Goal: Task Accomplishment & Management: Use online tool/utility

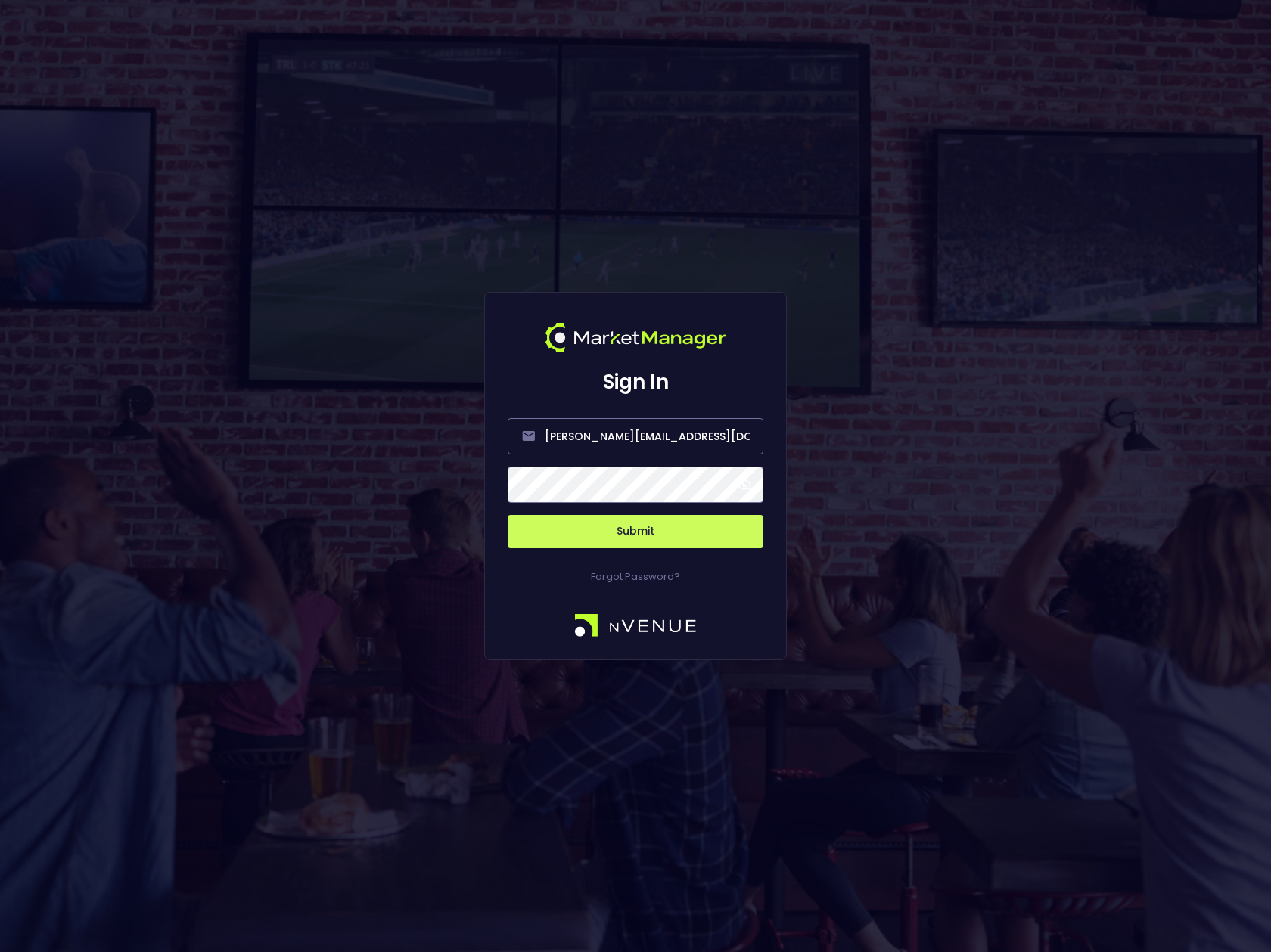
click at [742, 487] on span at bounding box center [744, 485] width 13 height 13
click at [662, 534] on button "Submit" at bounding box center [636, 532] width 256 height 34
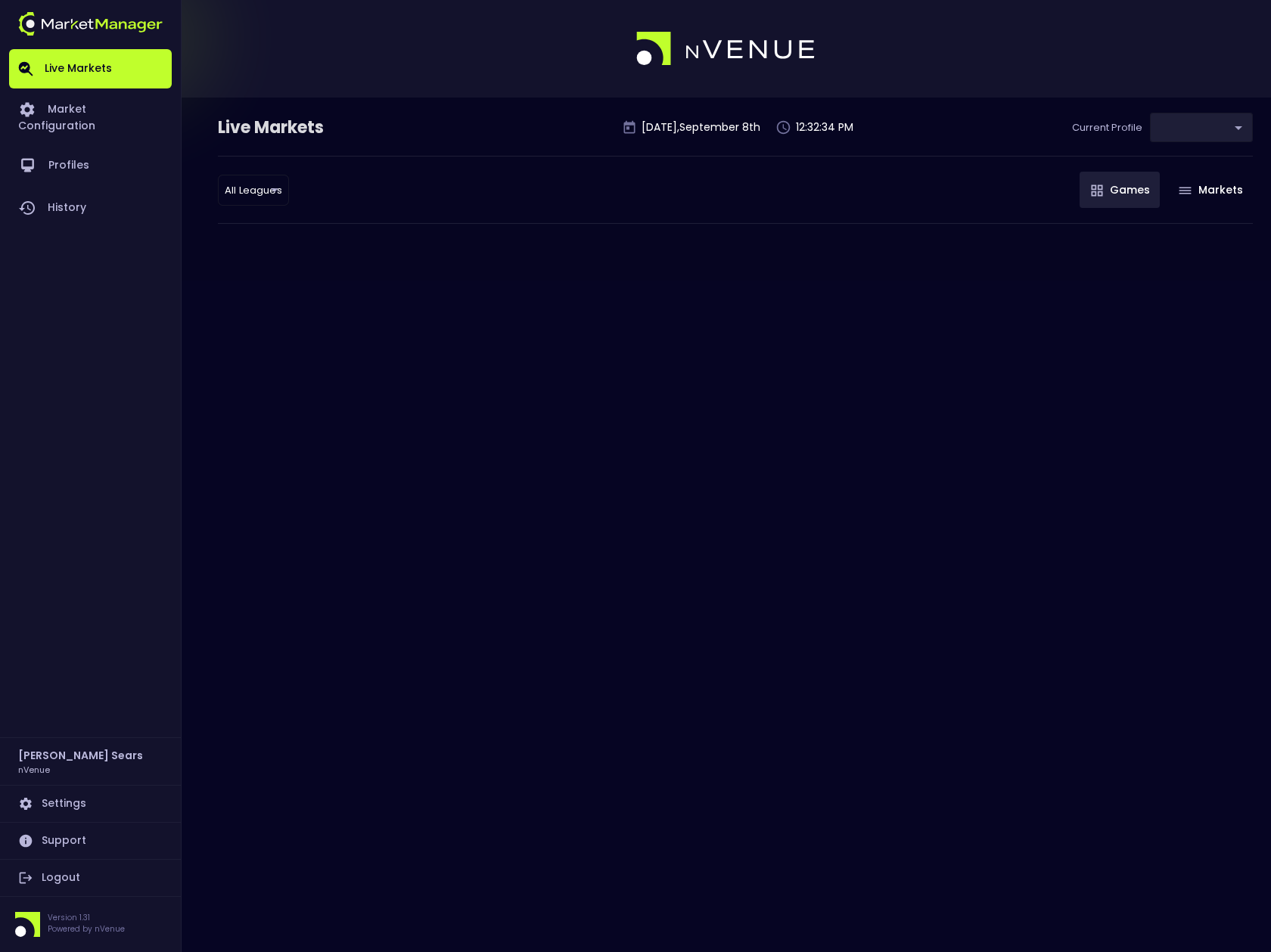
type input "0d810fa5-e353-4d9c-b11d-31f095cae871"
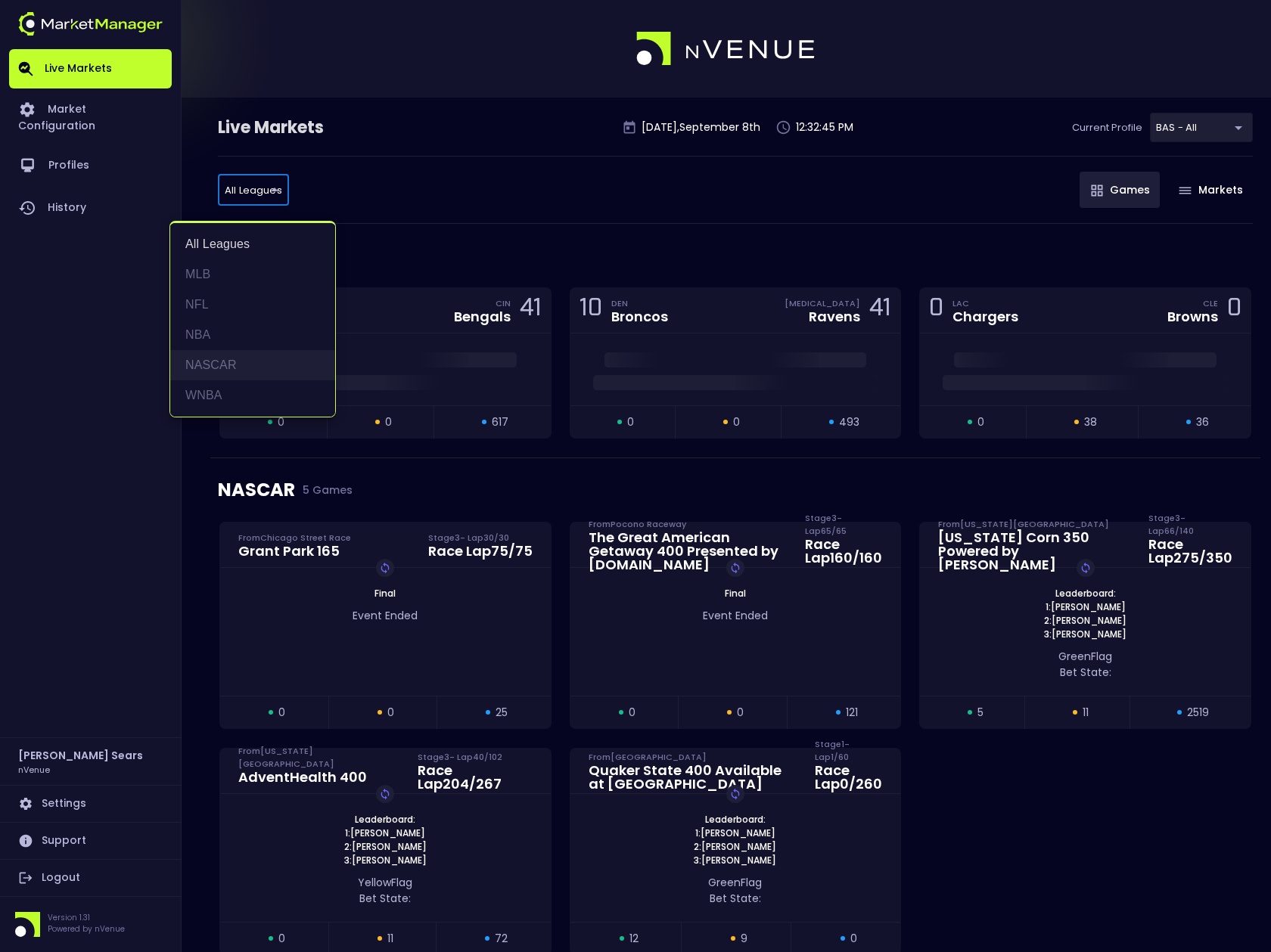
click at [215, 362] on li "NASCAR" at bounding box center [253, 365] width 165 height 30
type input "NASCAR"
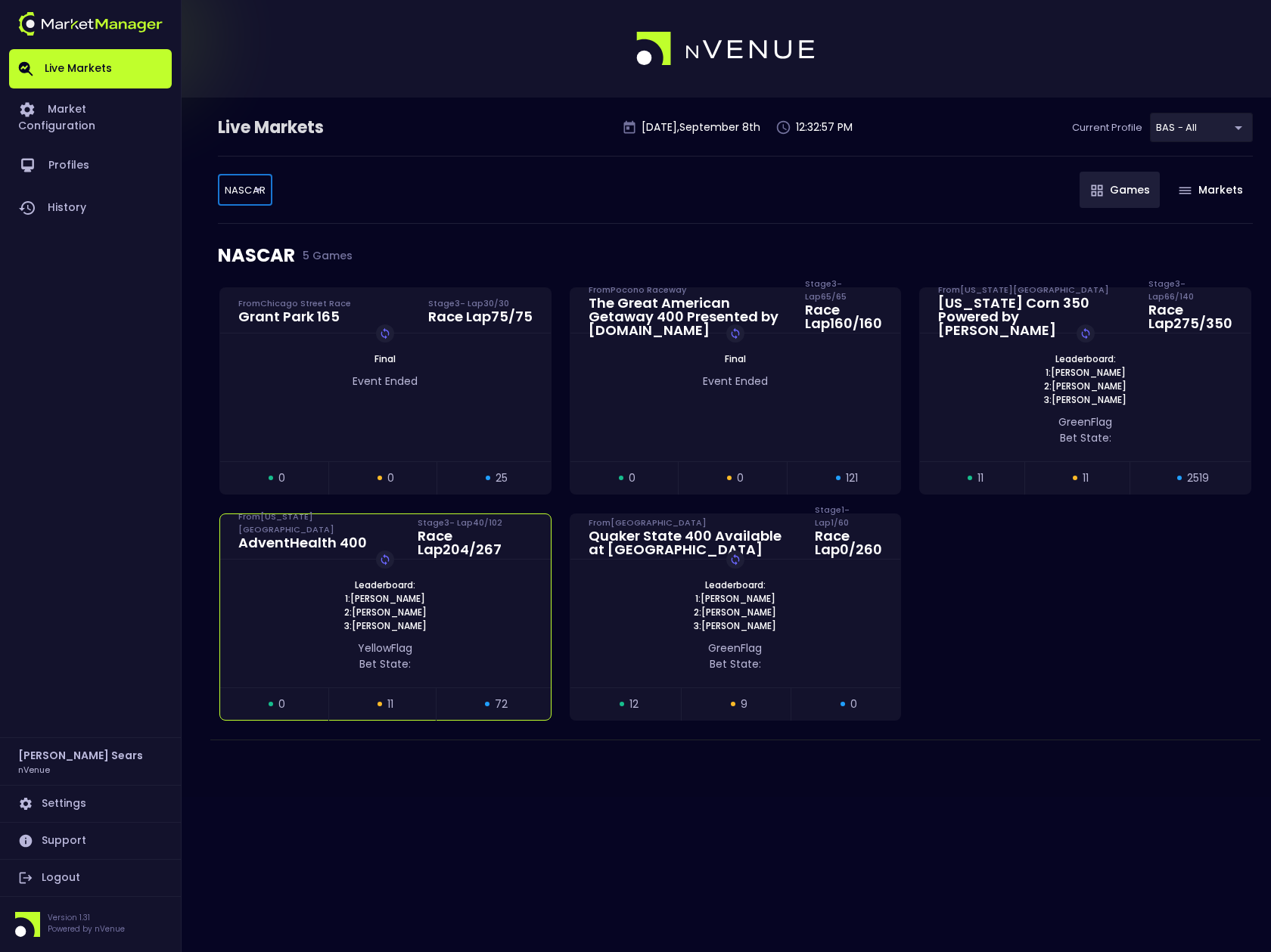
click at [441, 633] on div "yellow Flag Bet State:" at bounding box center [385, 652] width 331 height 40
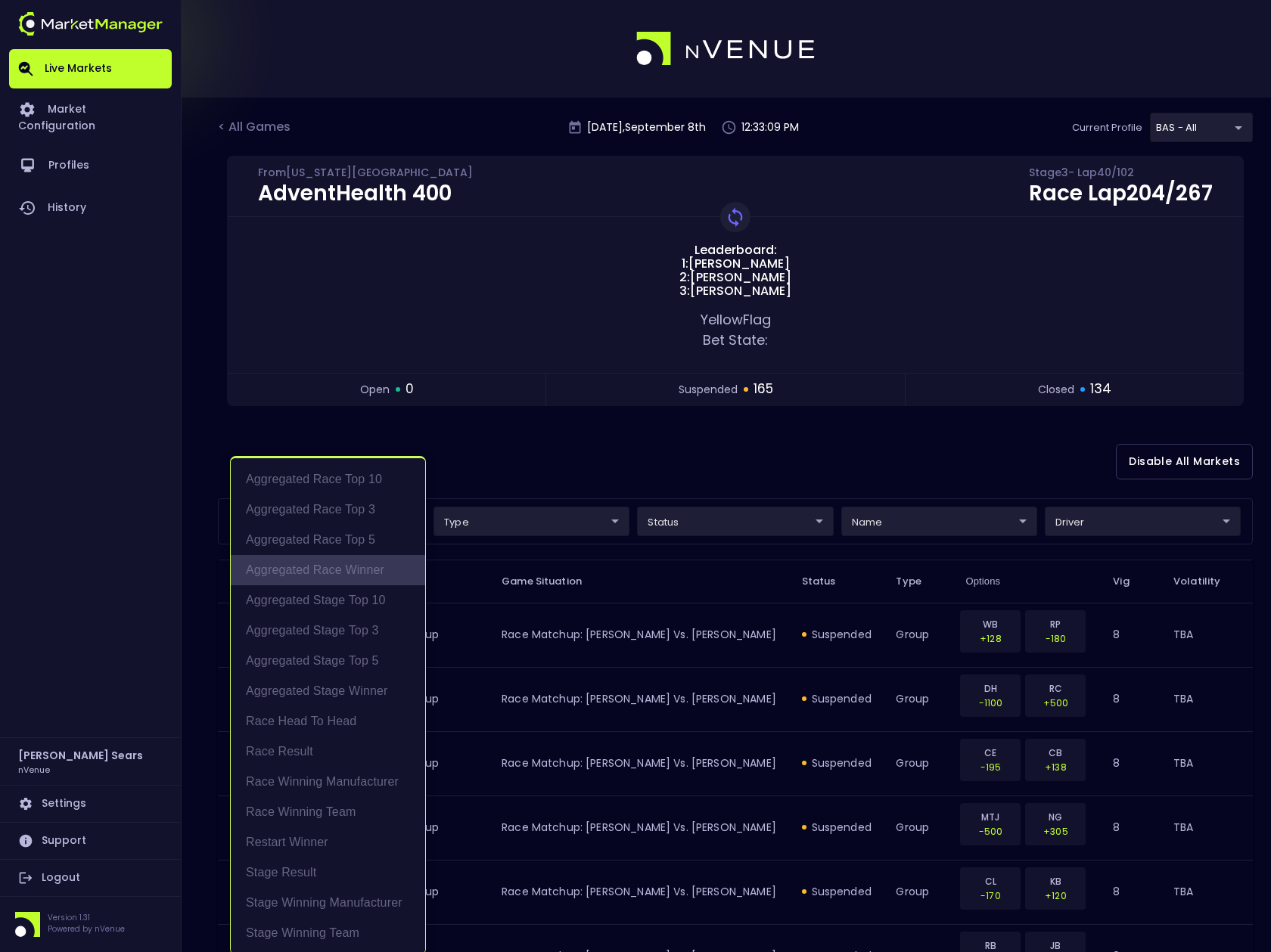
click at [370, 573] on li "Aggregated Race Winner" at bounding box center [327, 571] width 194 height 30
type input "Aggregated Race Winner"
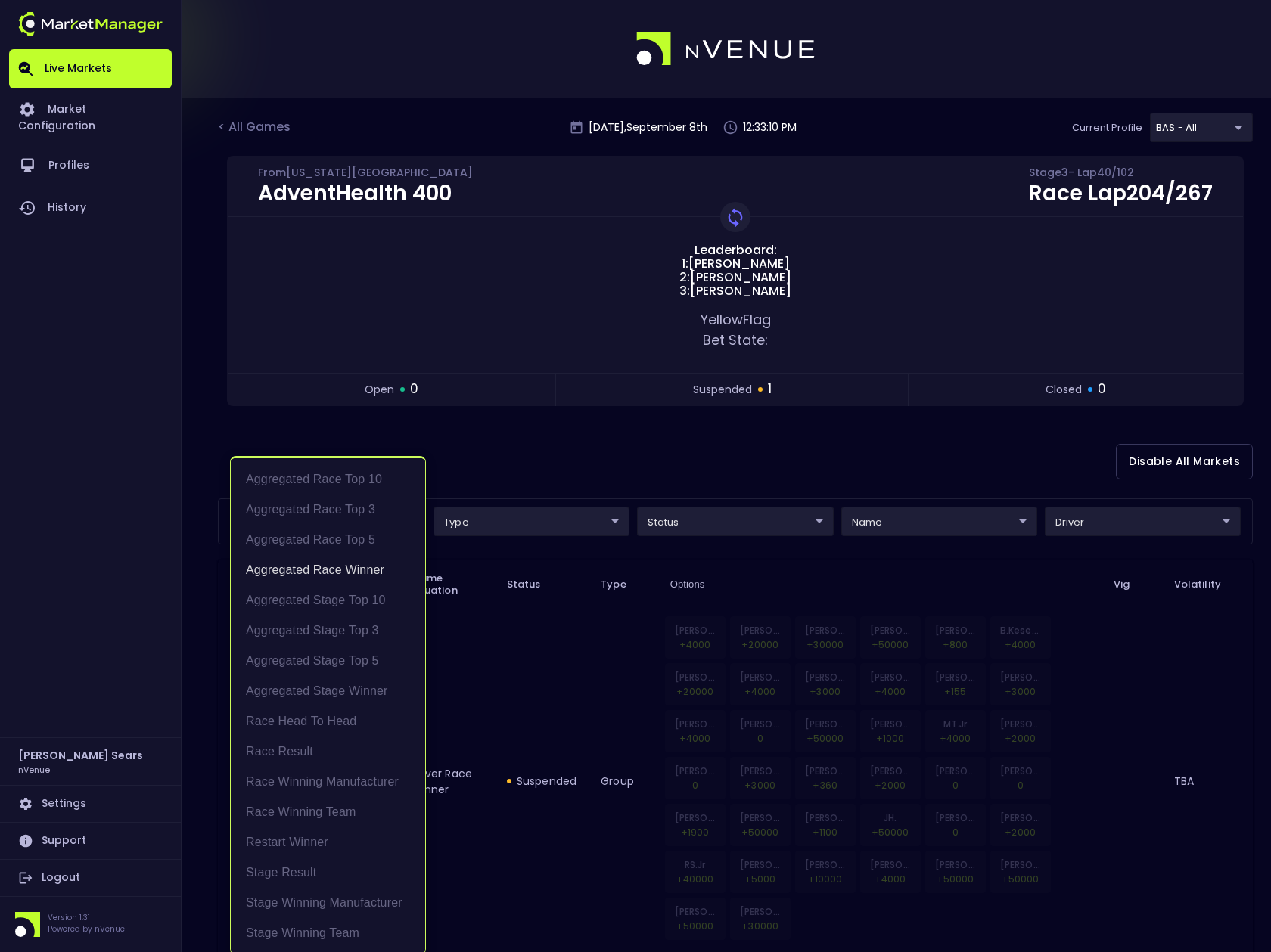
click at [514, 464] on div at bounding box center [636, 476] width 1271 height 952
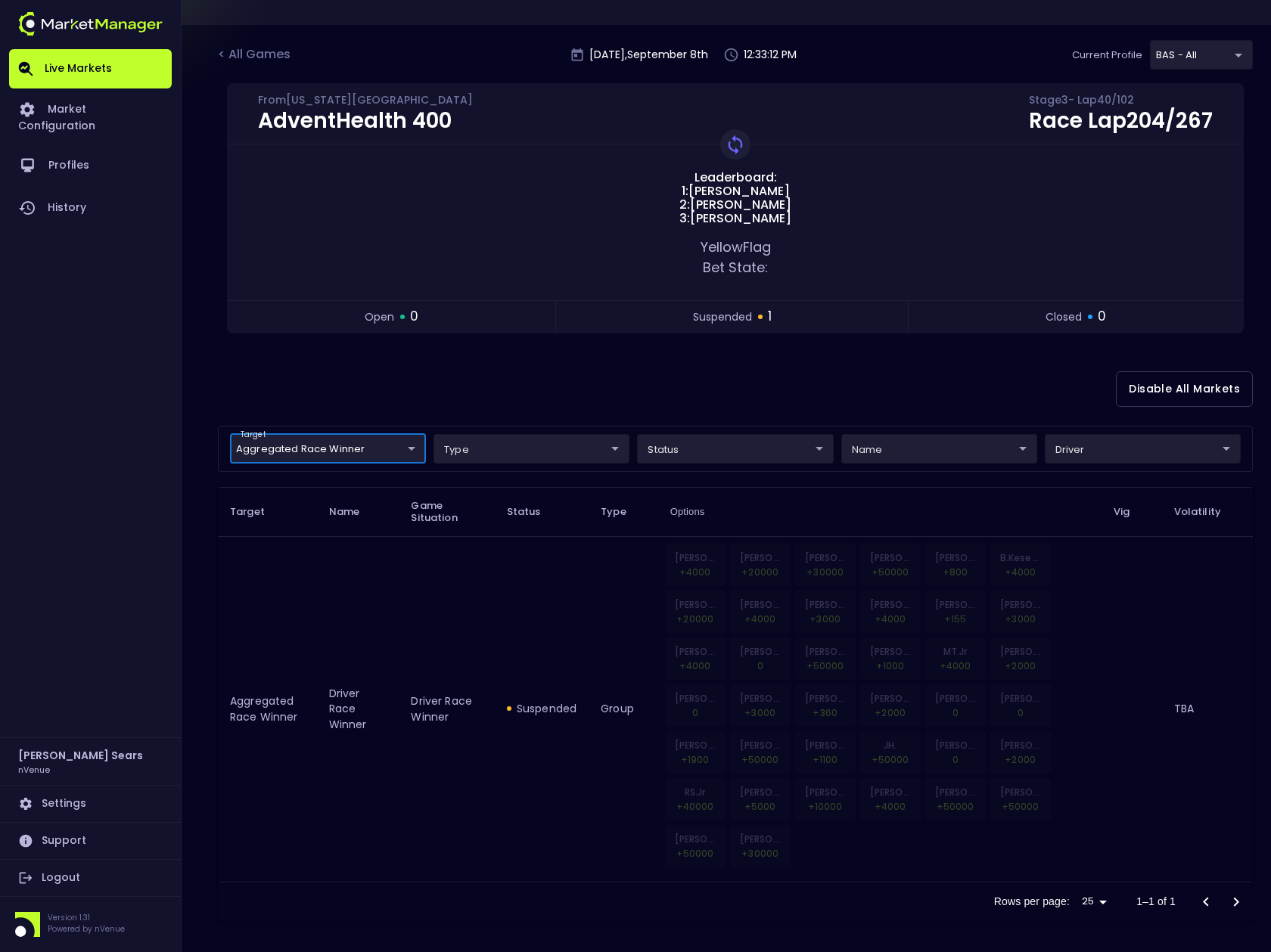
scroll to position [78, 0]
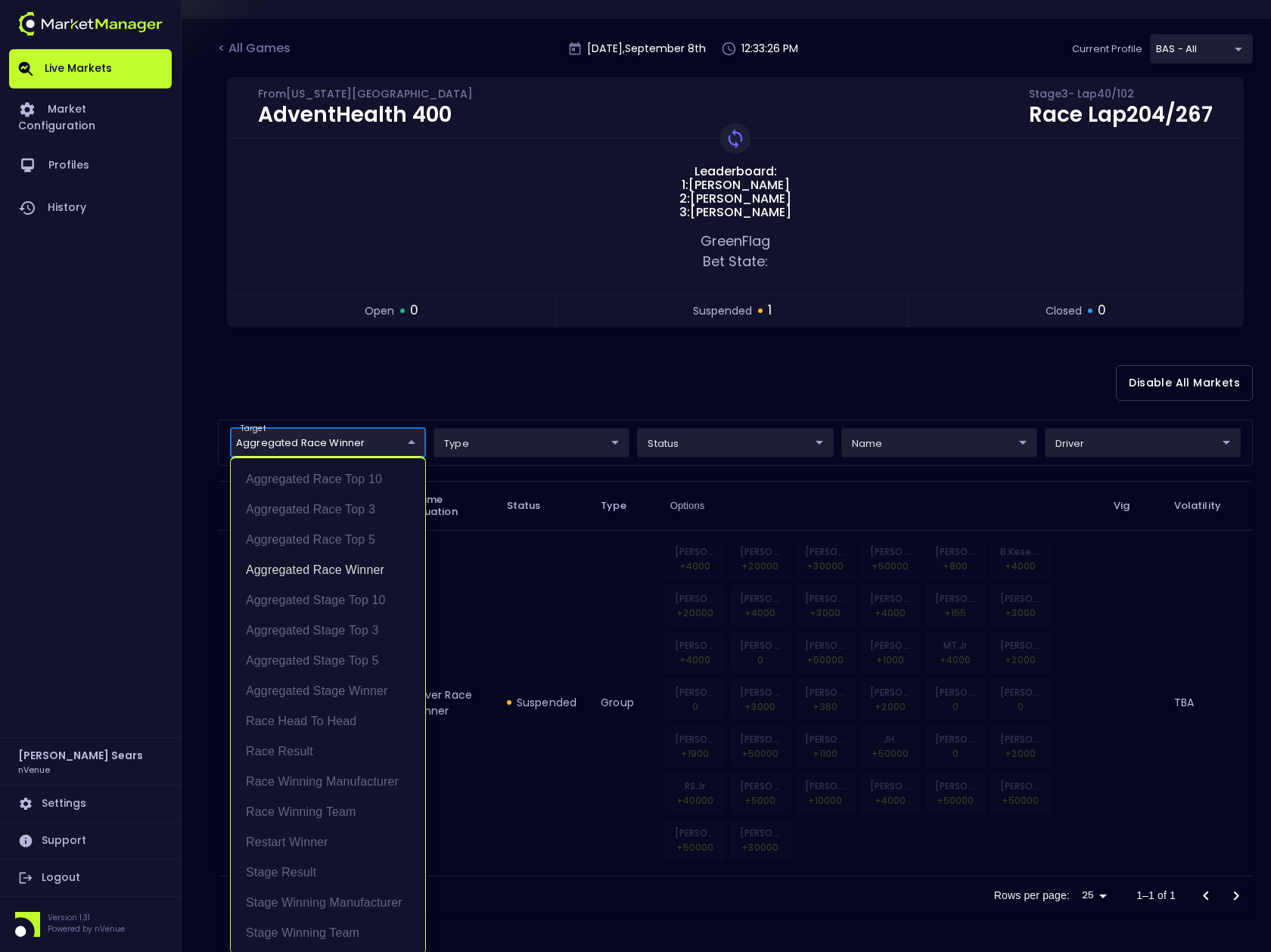
click at [412, 443] on body "Live Markets Market Configuration Profiles History Bruce Sears nVenue Settings …" at bounding box center [636, 437] width 1271 height 1031
click at [359, 570] on li "Aggregated Race Winner" at bounding box center [327, 571] width 194 height 30
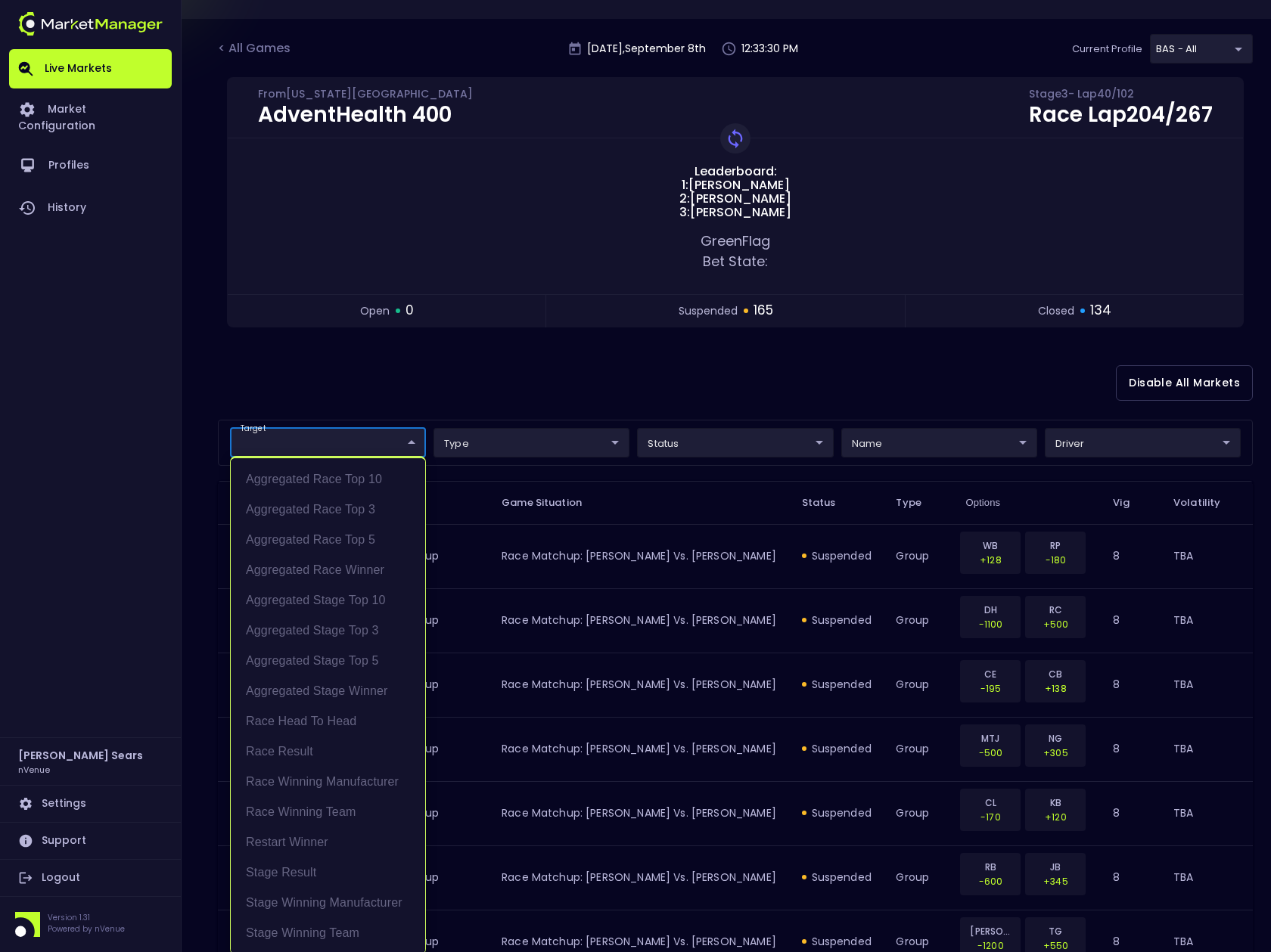
click at [392, 383] on div at bounding box center [636, 476] width 1271 height 952
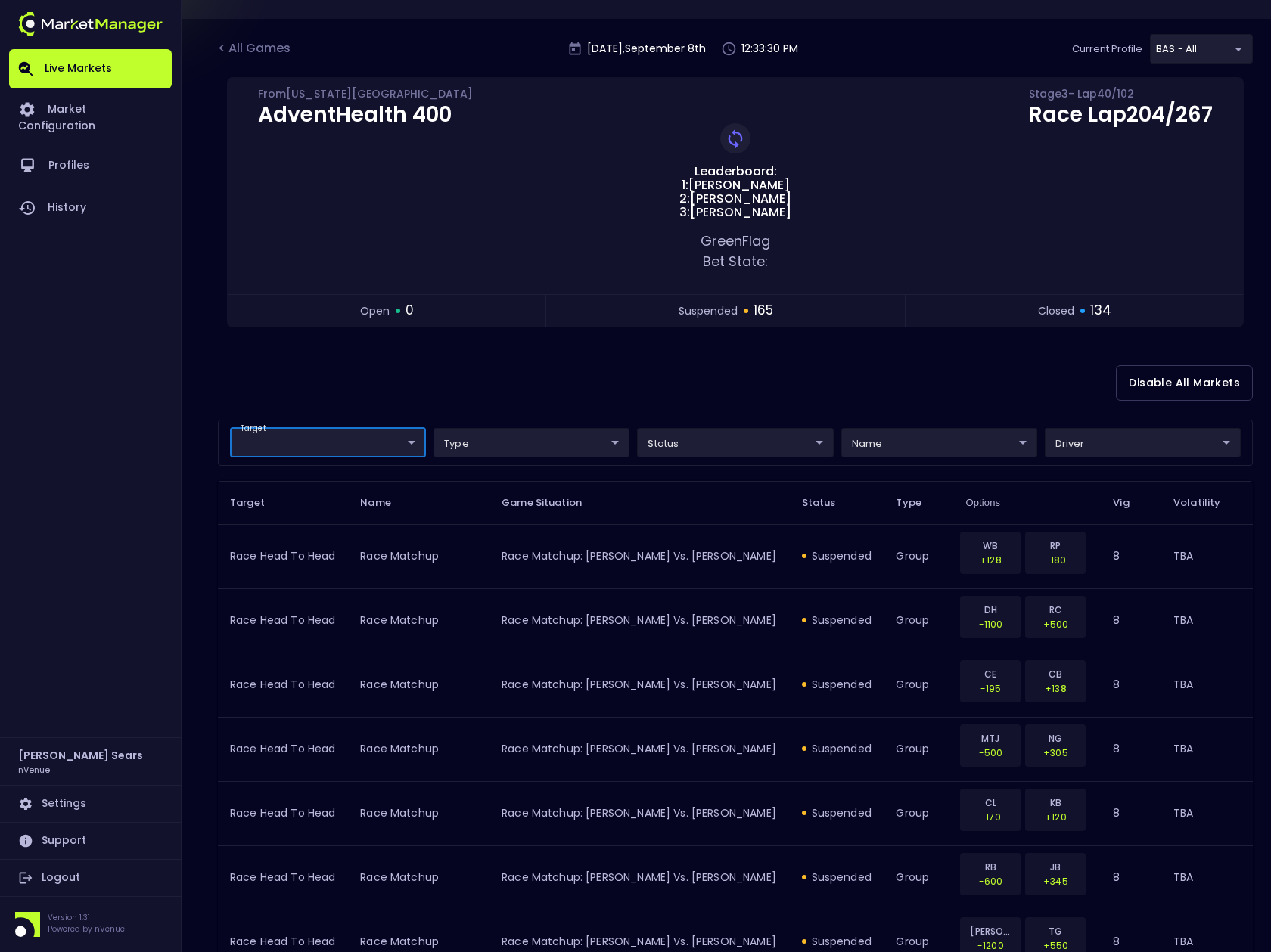
scroll to position [0, 0]
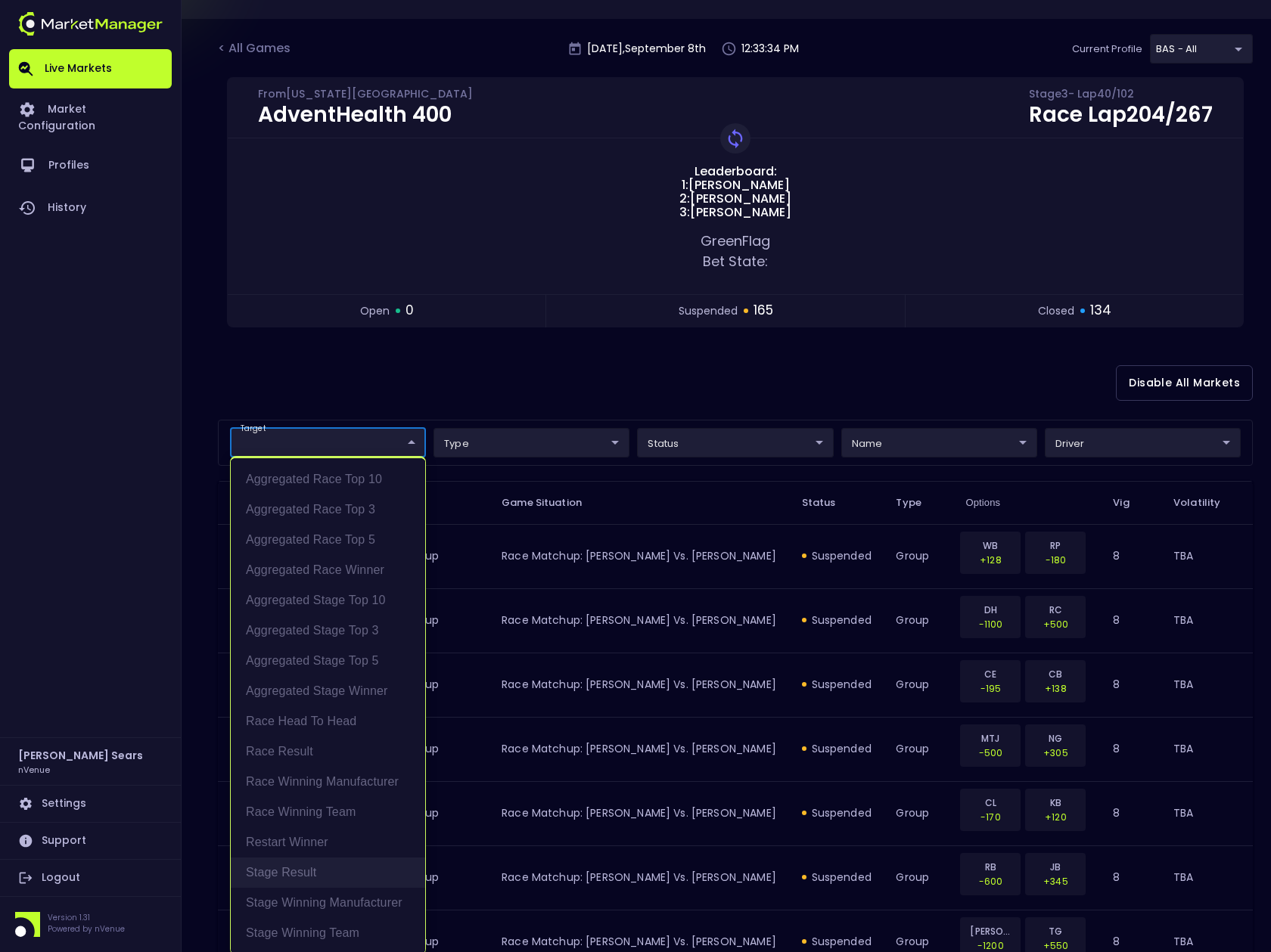
click at [306, 875] on li "Stage Result" at bounding box center [327, 873] width 194 height 30
type input "Stage Result"
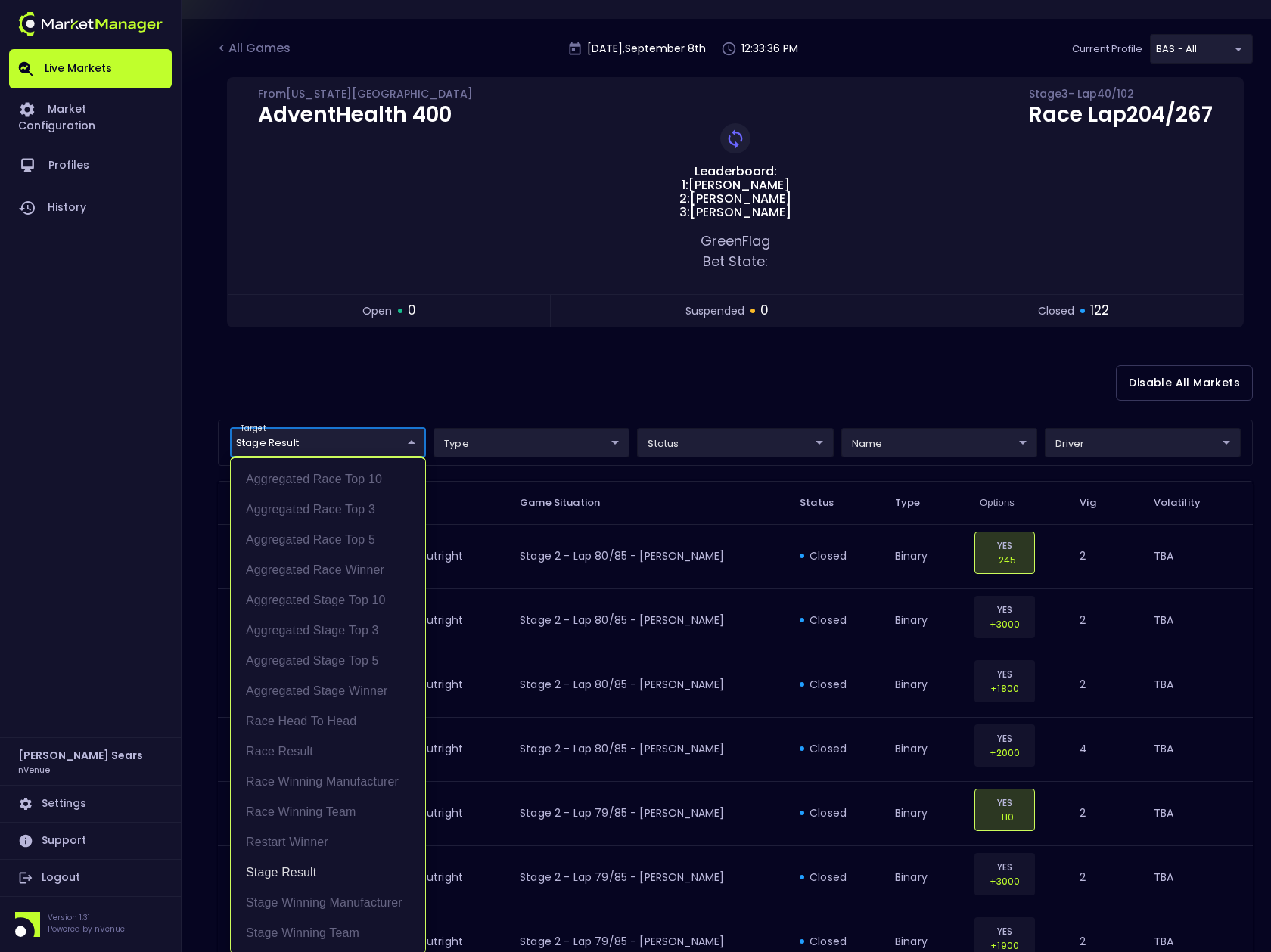
click at [577, 446] on div at bounding box center [636, 476] width 1271 height 952
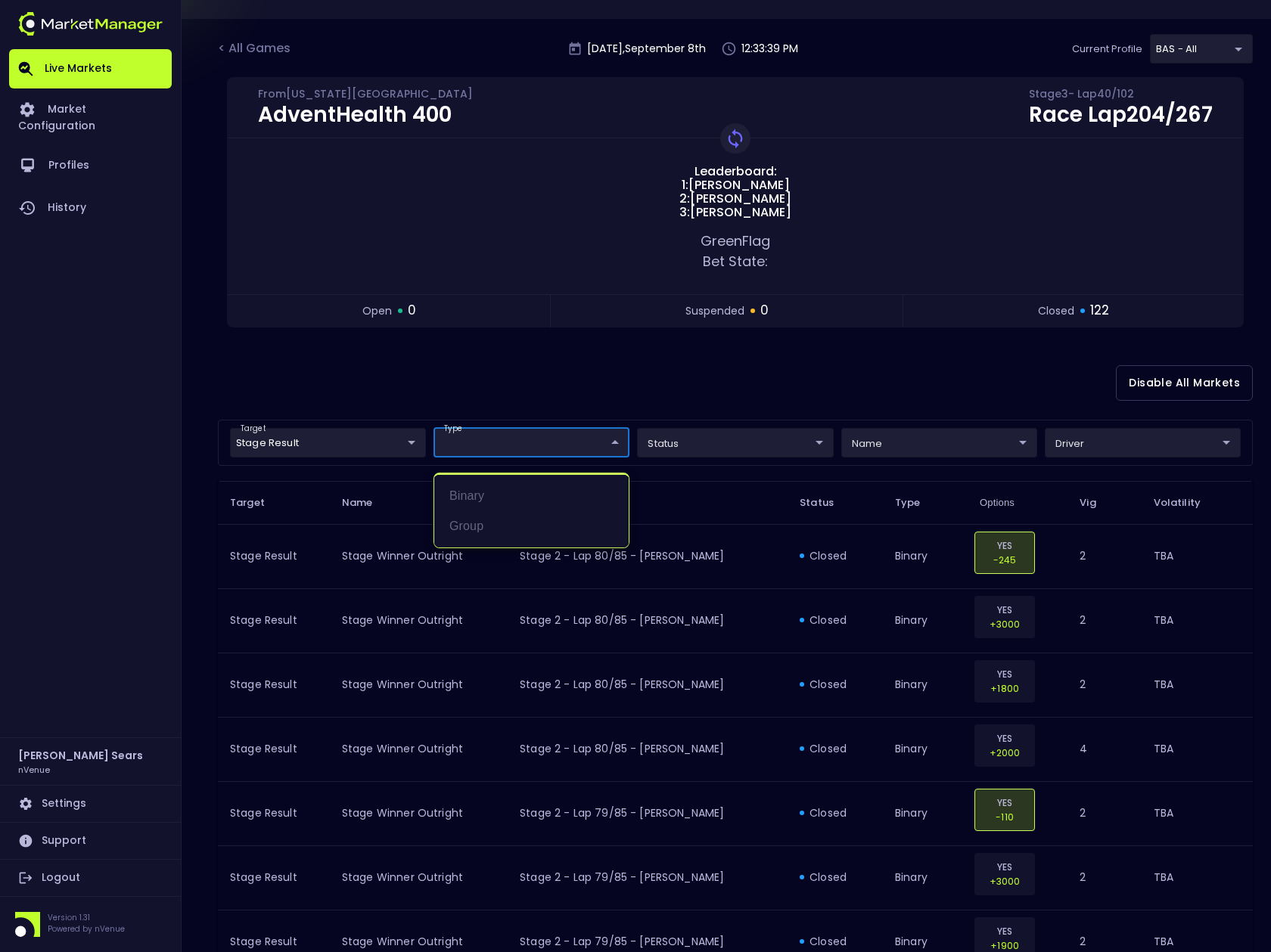
click at [731, 412] on div at bounding box center [636, 476] width 1271 height 952
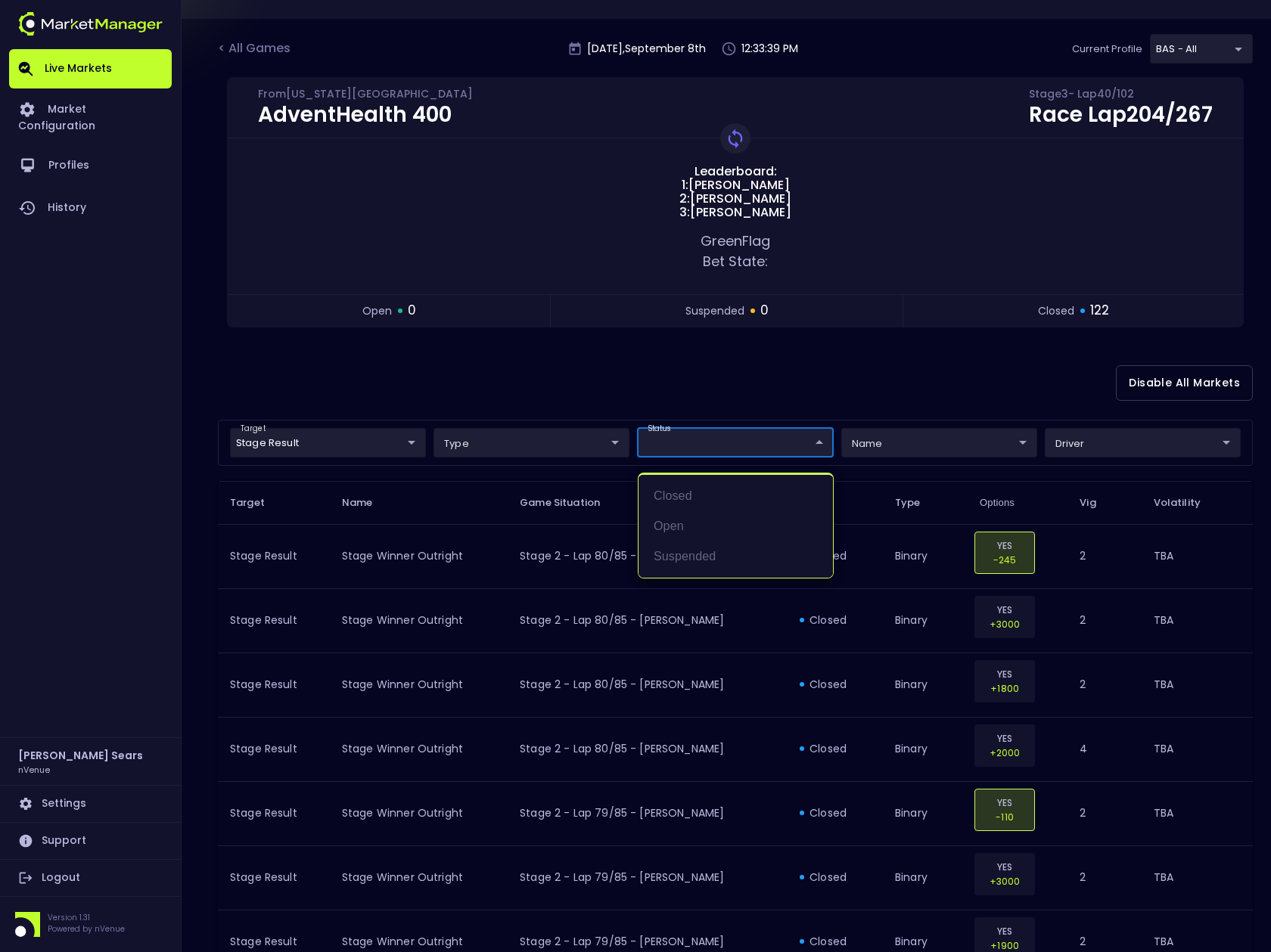
click at [797, 399] on div at bounding box center [636, 476] width 1271 height 952
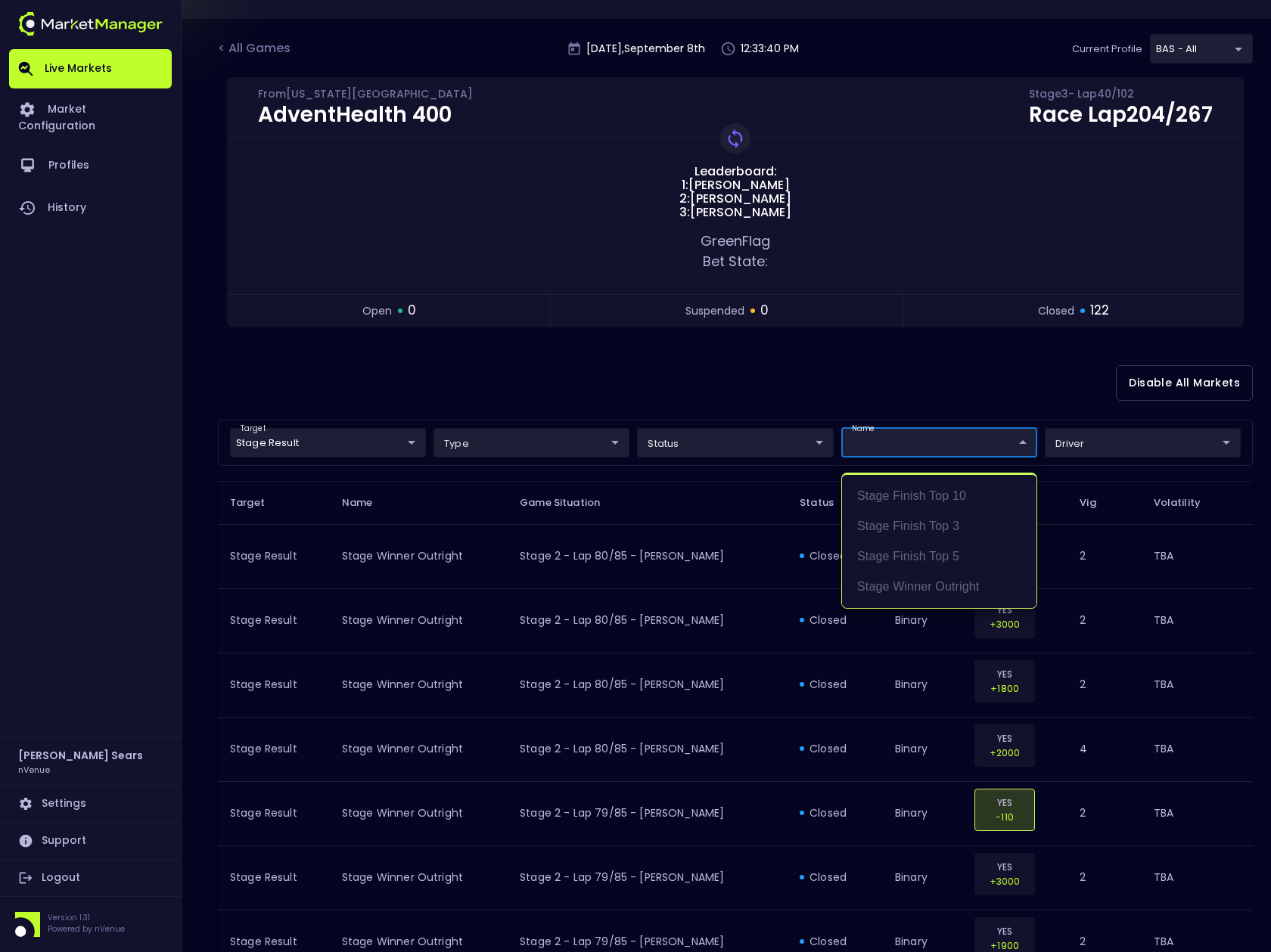
click at [958, 586] on li "Stage Winner Outright" at bounding box center [939, 587] width 194 height 30
type input "Stage Winner Outright"
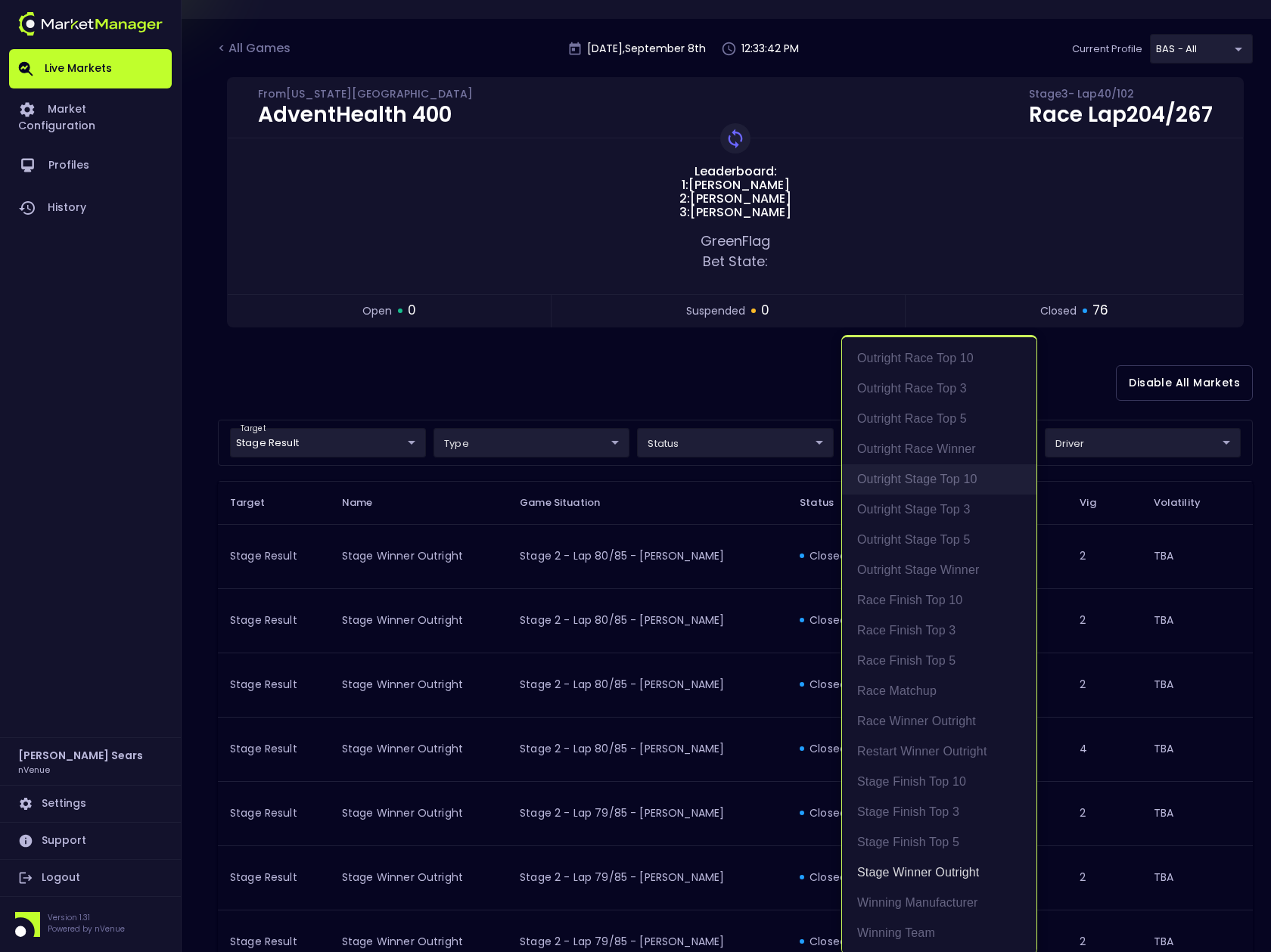
scroll to position [3, 0]
click at [1074, 398] on div at bounding box center [636, 476] width 1271 height 952
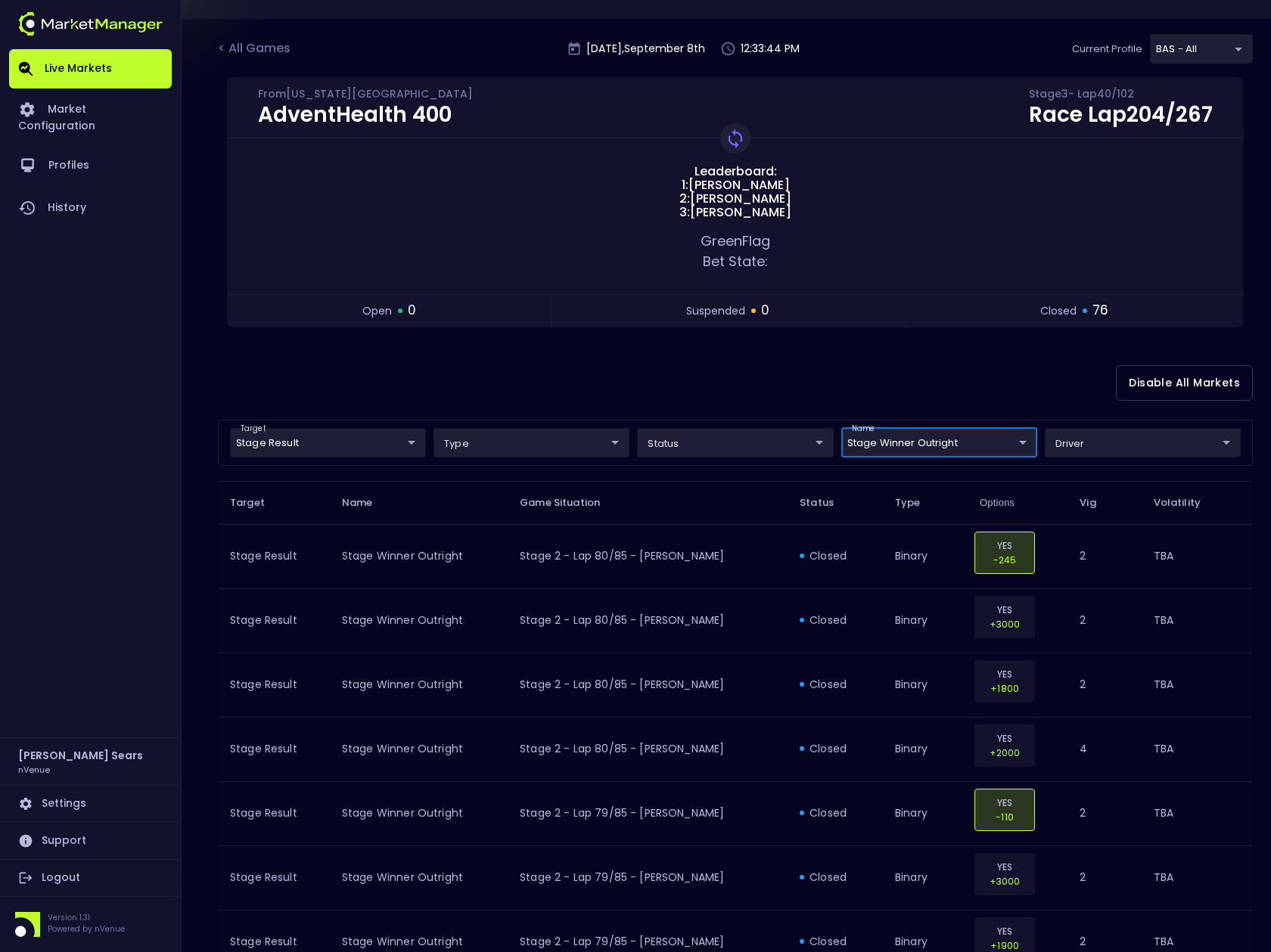
scroll to position [0, 0]
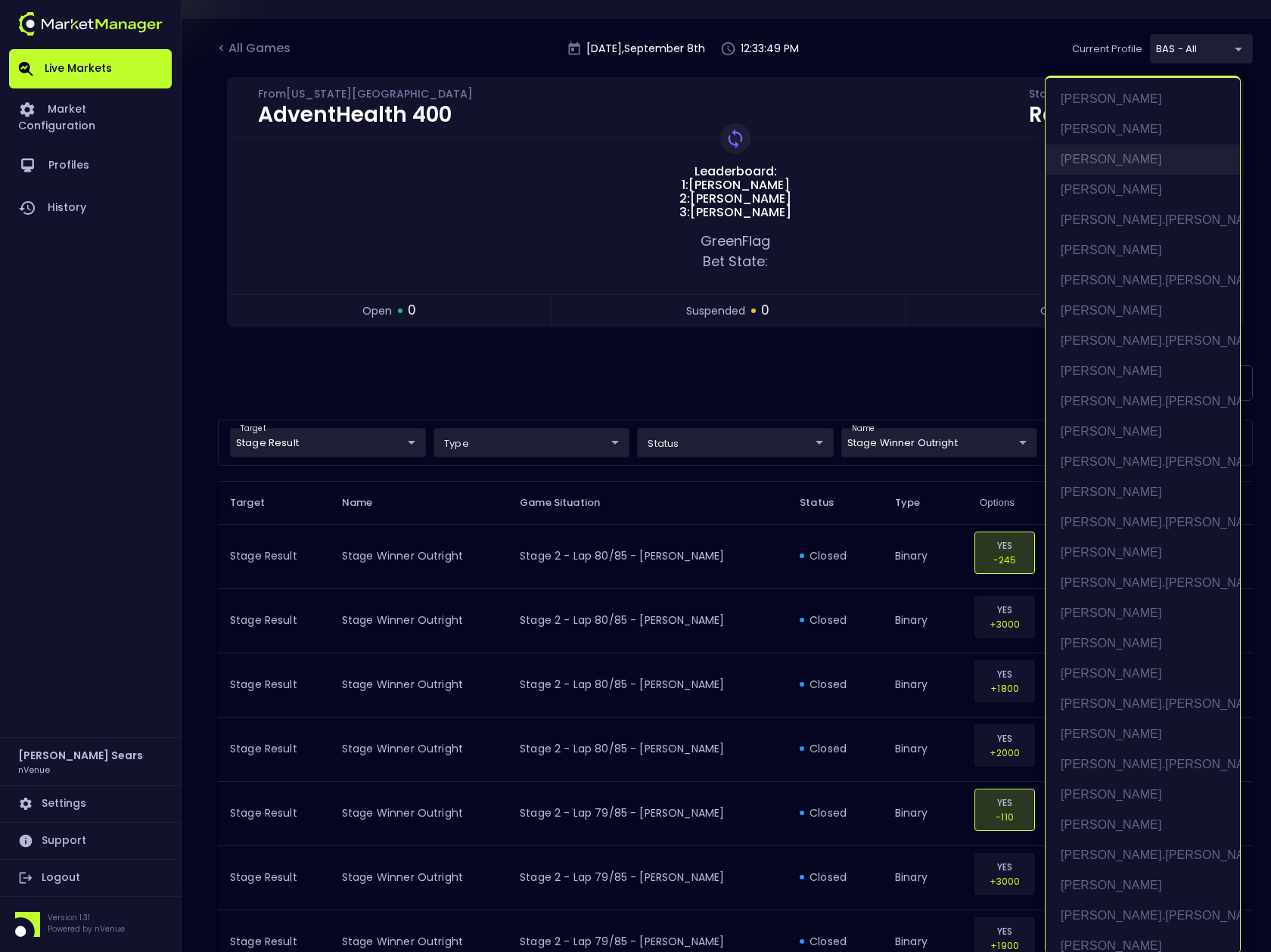
click at [1115, 158] on li "Austin Dillon" at bounding box center [1142, 160] width 194 height 30
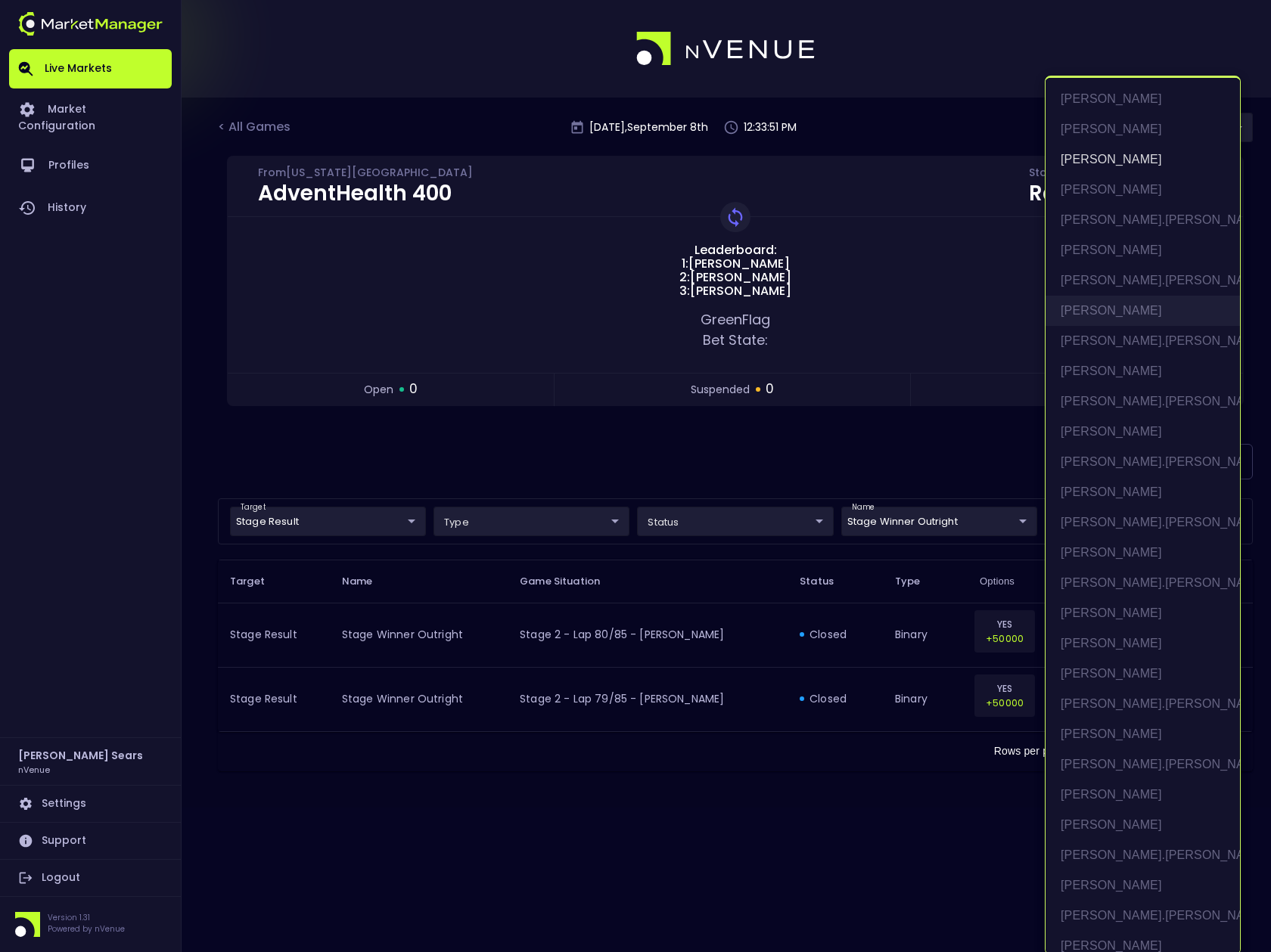
click at [1129, 306] on li "Bubba Wallace" at bounding box center [1142, 311] width 194 height 30
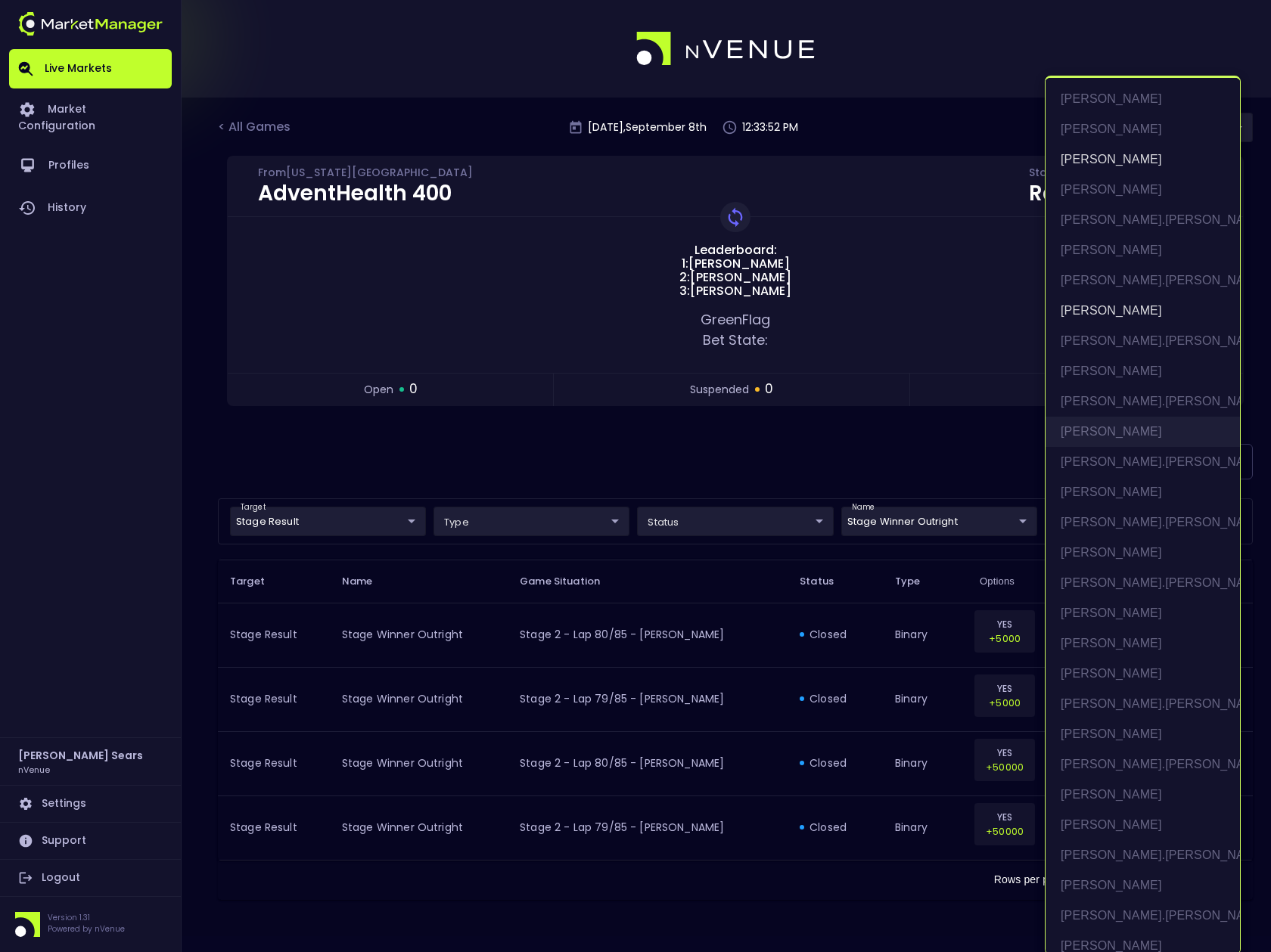
click at [1123, 430] on li "Chase Briscoe" at bounding box center [1142, 432] width 194 height 30
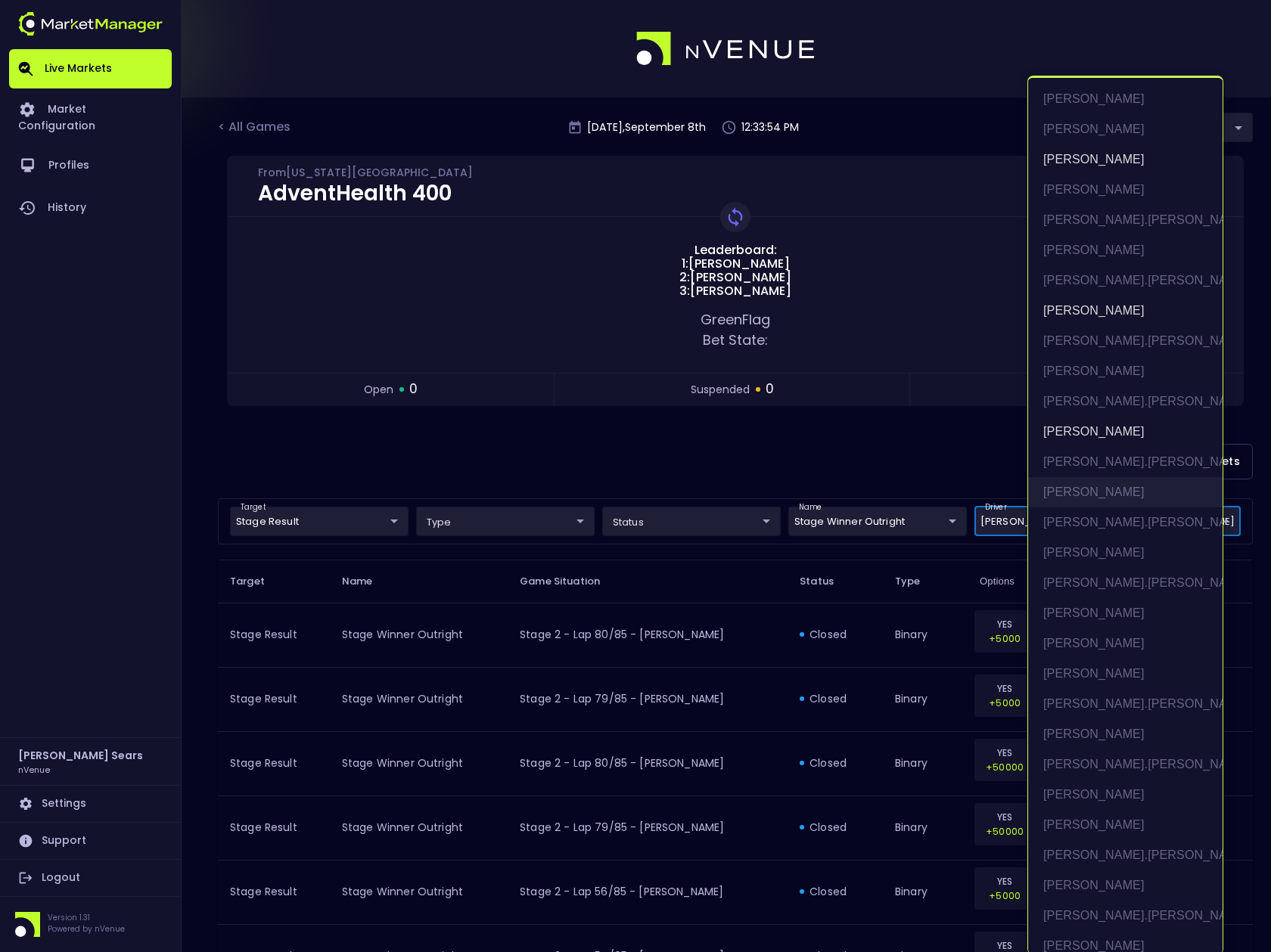
click at [1097, 487] on li "Chase Elliott" at bounding box center [1125, 492] width 194 height 30
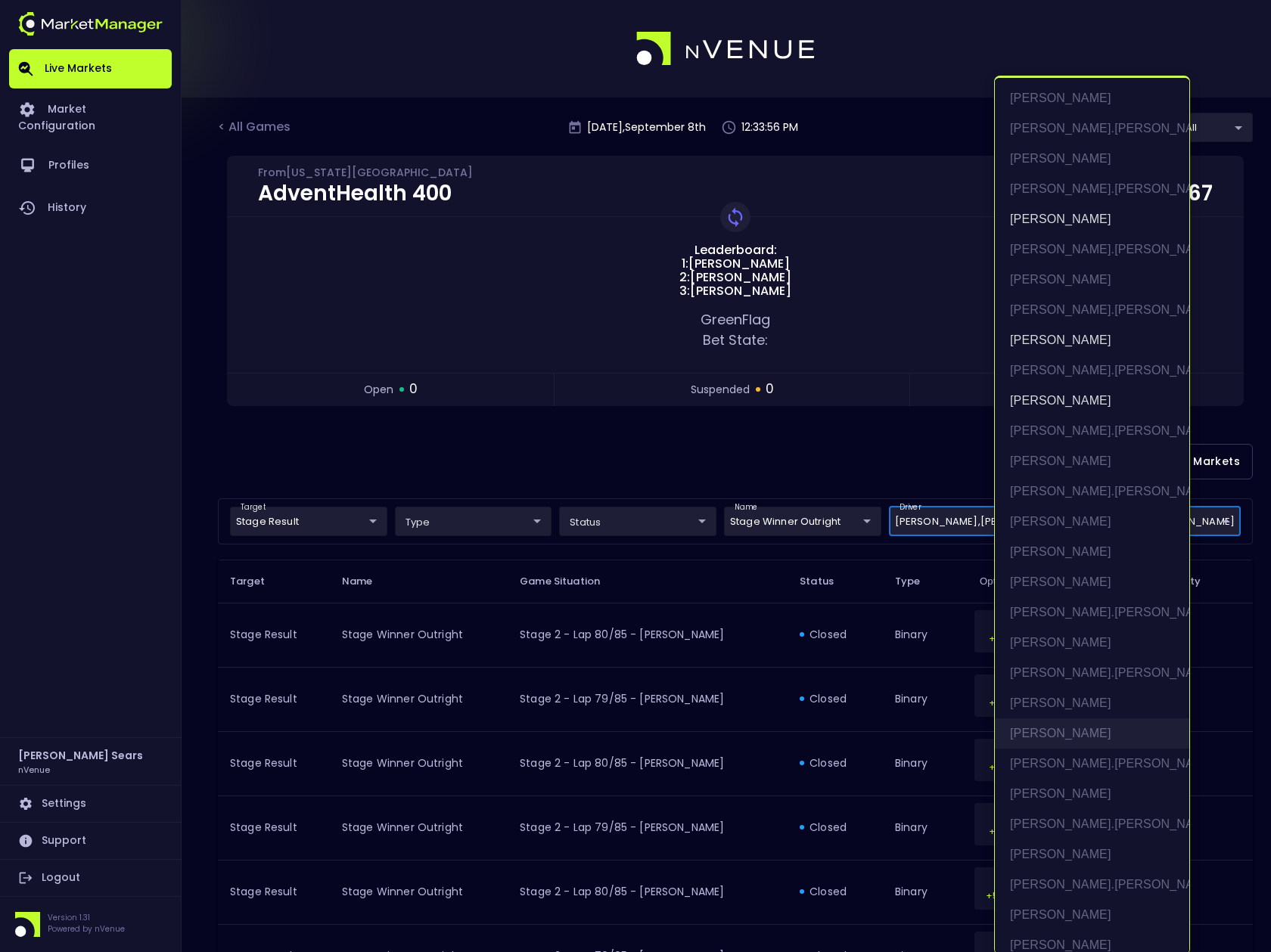
scroll to position [100, 0]
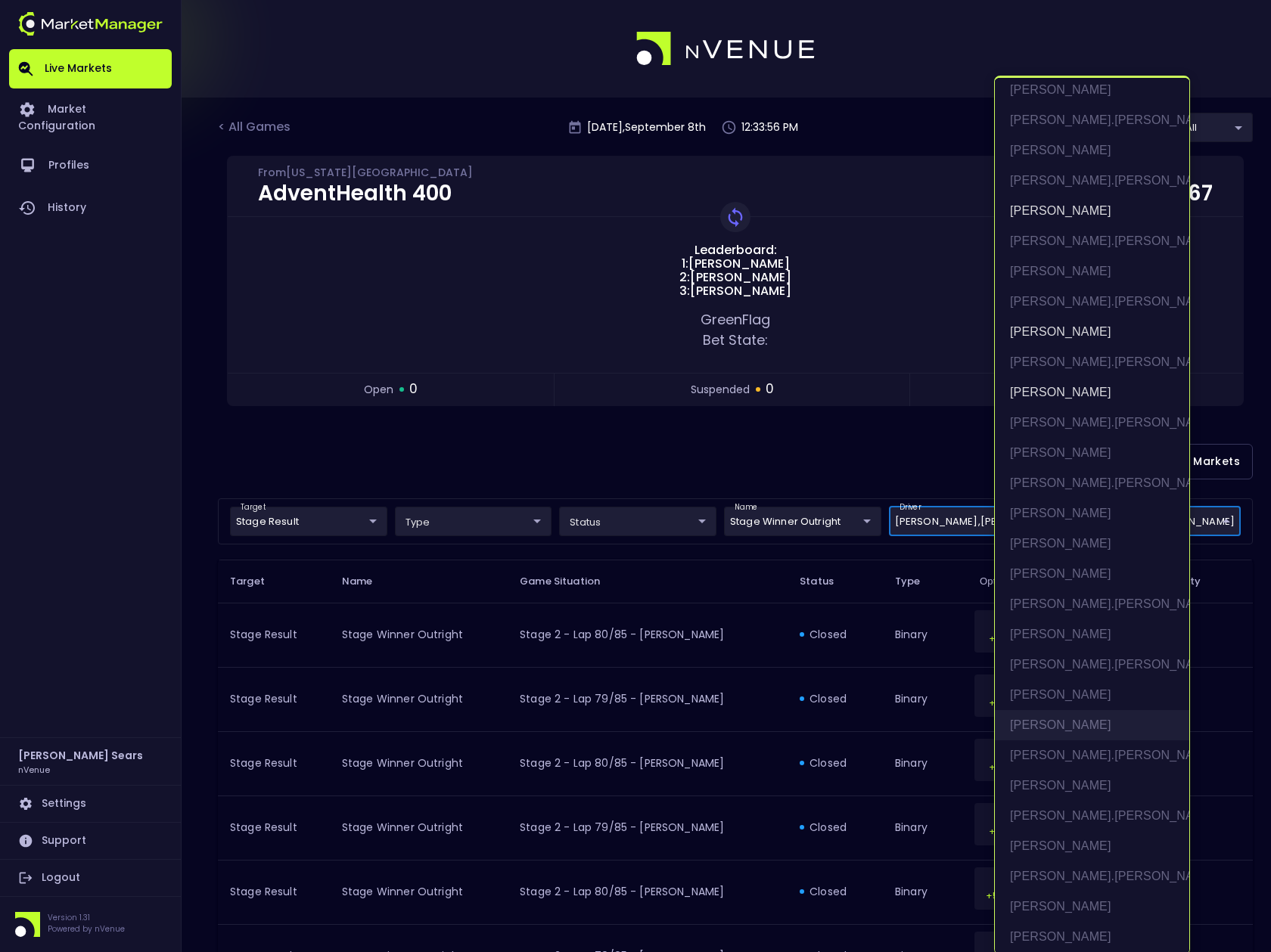
click at [1059, 726] on li "Denny Hamlin" at bounding box center [1092, 726] width 194 height 30
type input "Austin Dillon,Bubba Wallace,Chase Briscoe,Chase Elliott,Denny Hamlin"
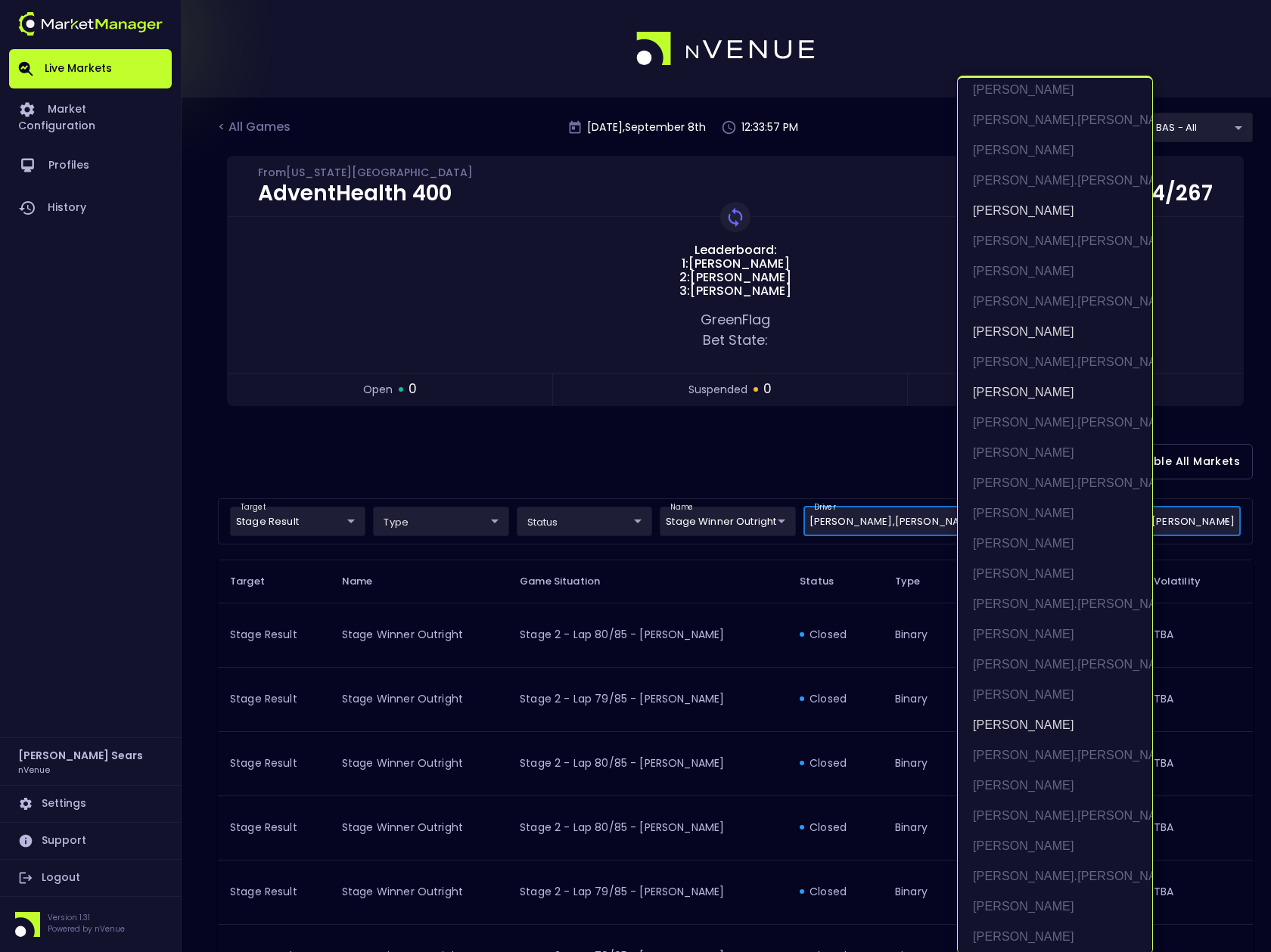
click at [846, 454] on div at bounding box center [636, 476] width 1271 height 952
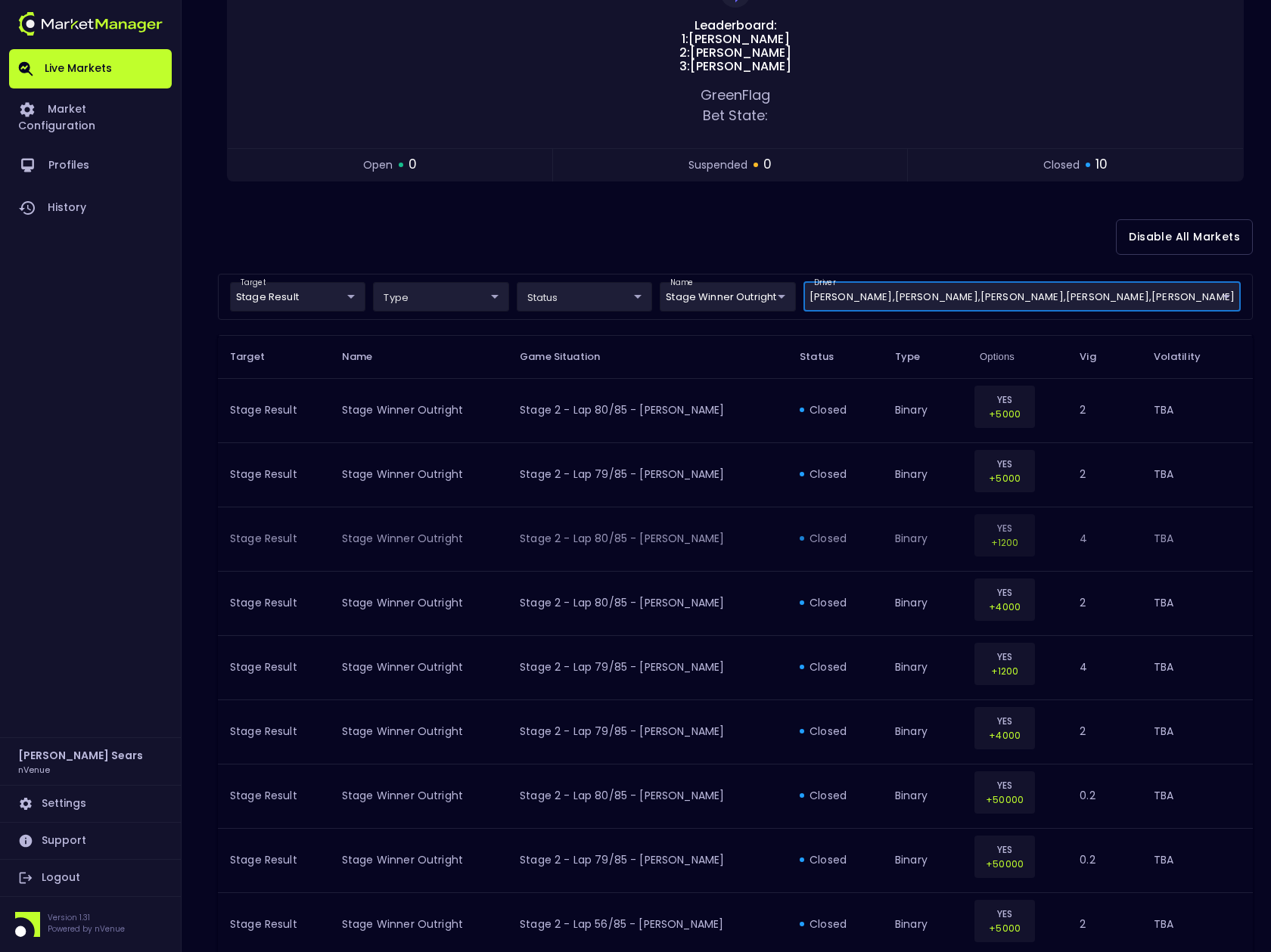
scroll to position [229, 0]
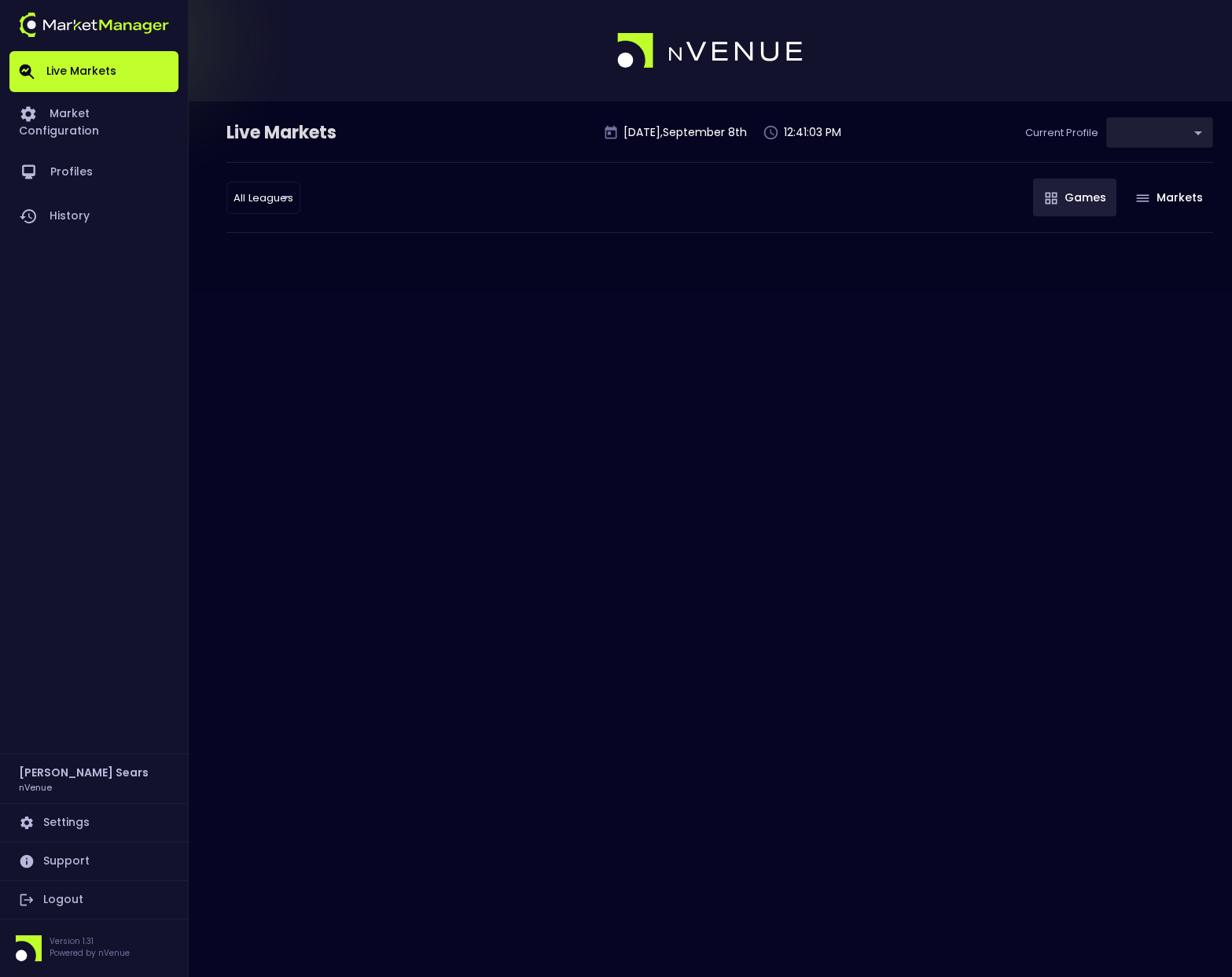
type input "0d810fa5-e353-4d9c-b11d-31f095cae871"
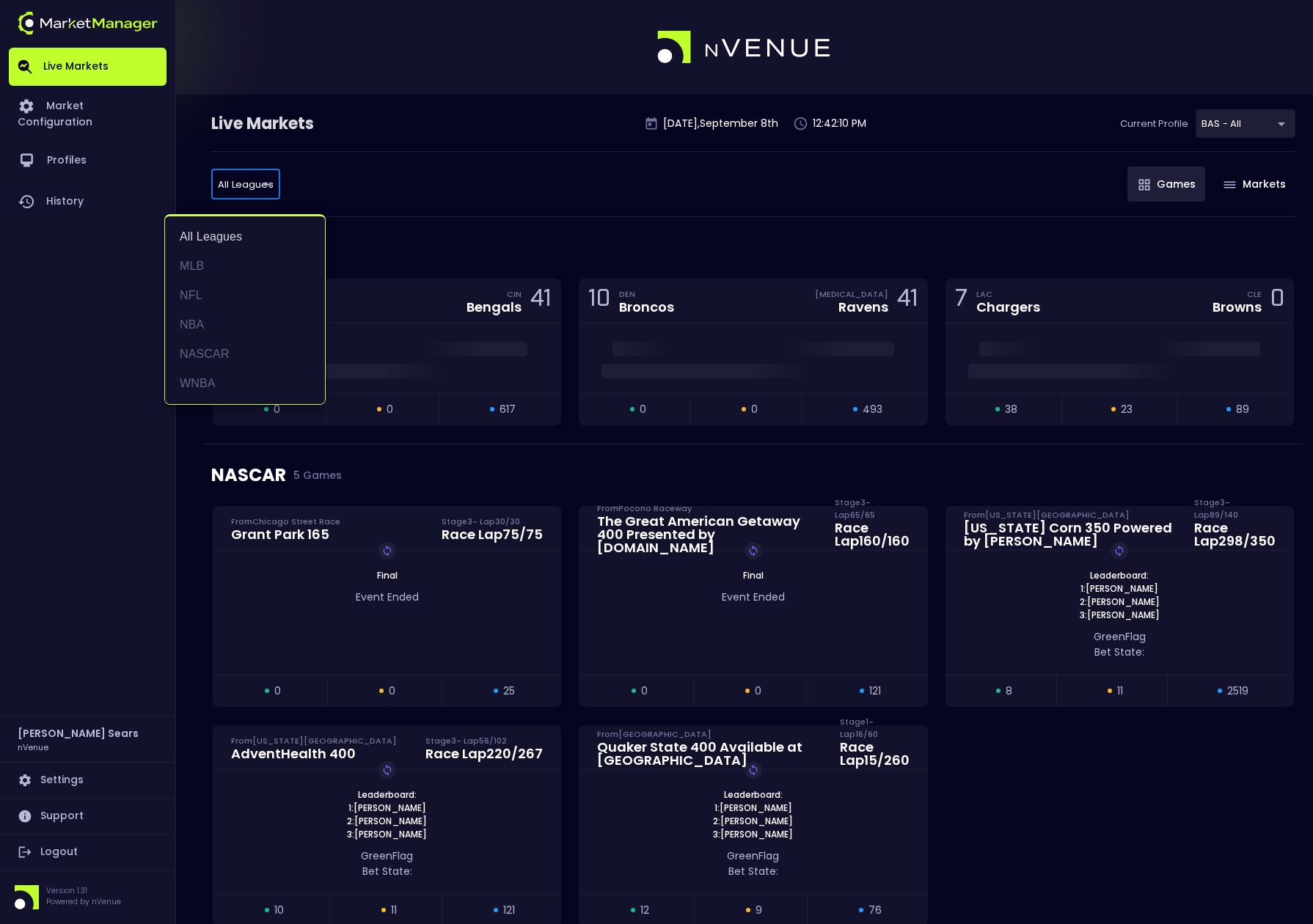
click at [218, 349] on li "NASCAR" at bounding box center [245, 354] width 160 height 29
type input "NASCAR"
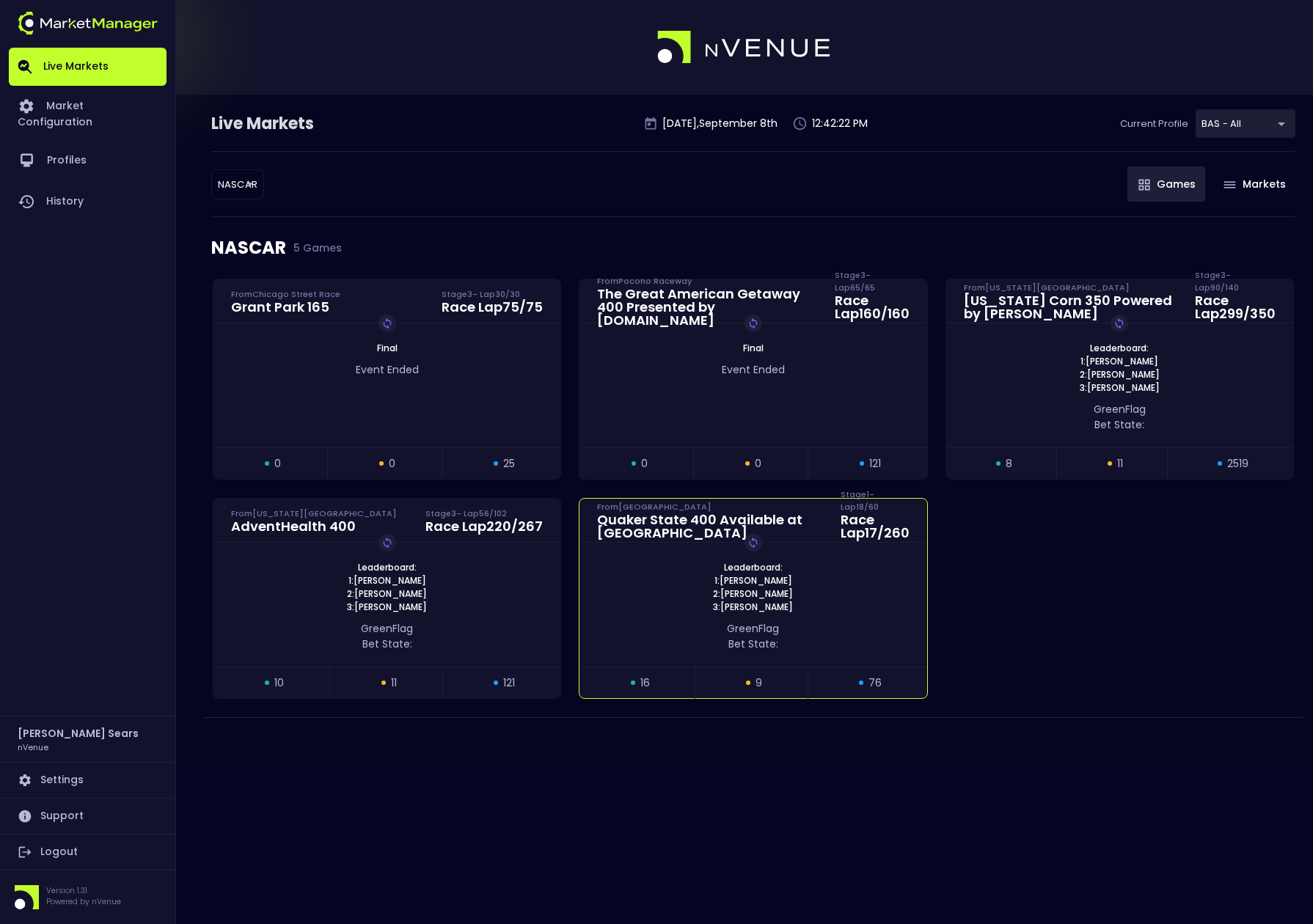
click at [685, 582] on div "Leaderboard: 1: Michael McDowell 2: Ryan Blaney 3: Kyle Larson Replay Game" at bounding box center [753, 587] width 347 height 53
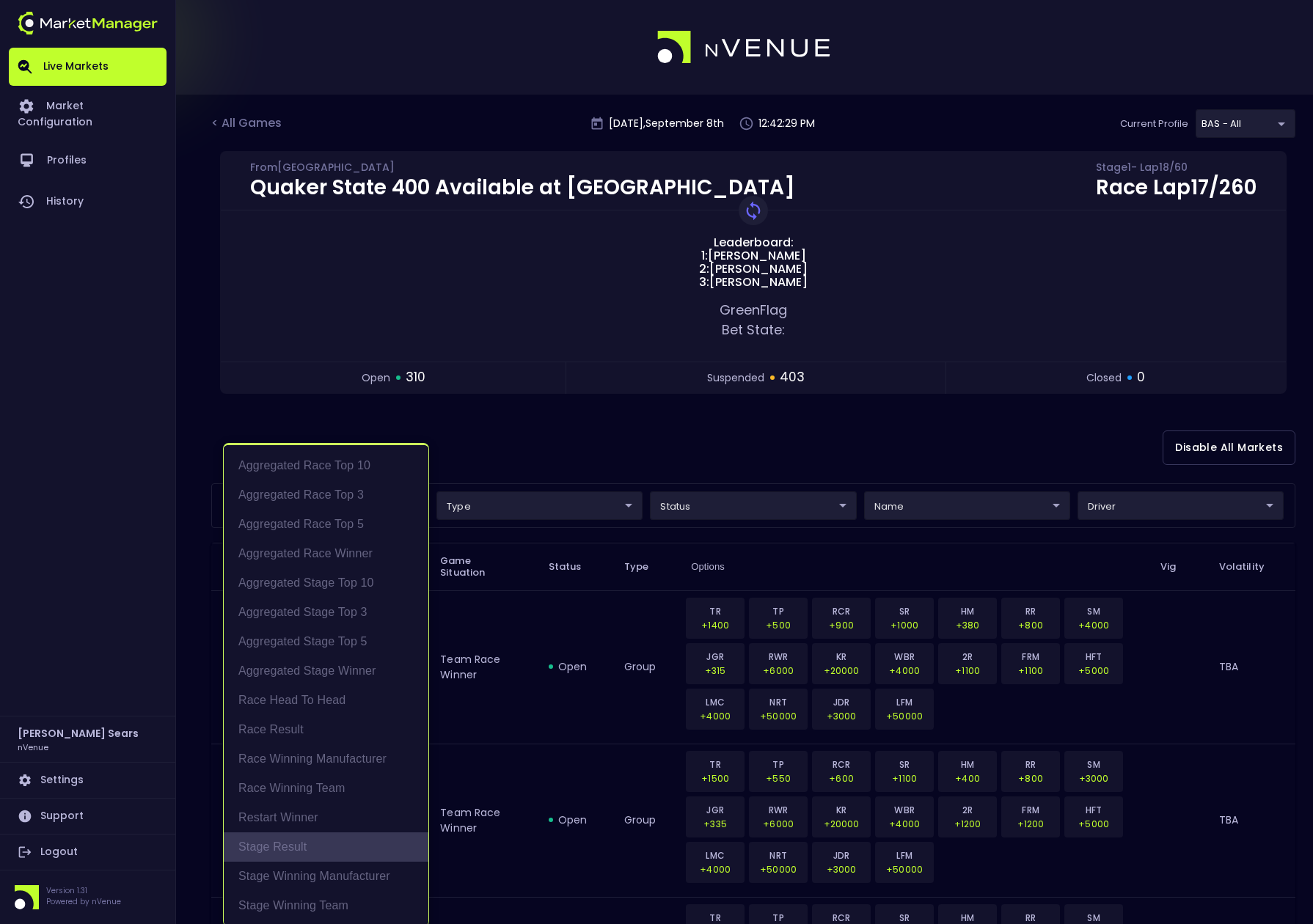
click at [309, 846] on li "Stage Result" at bounding box center [326, 847] width 205 height 29
type input "Stage Result"
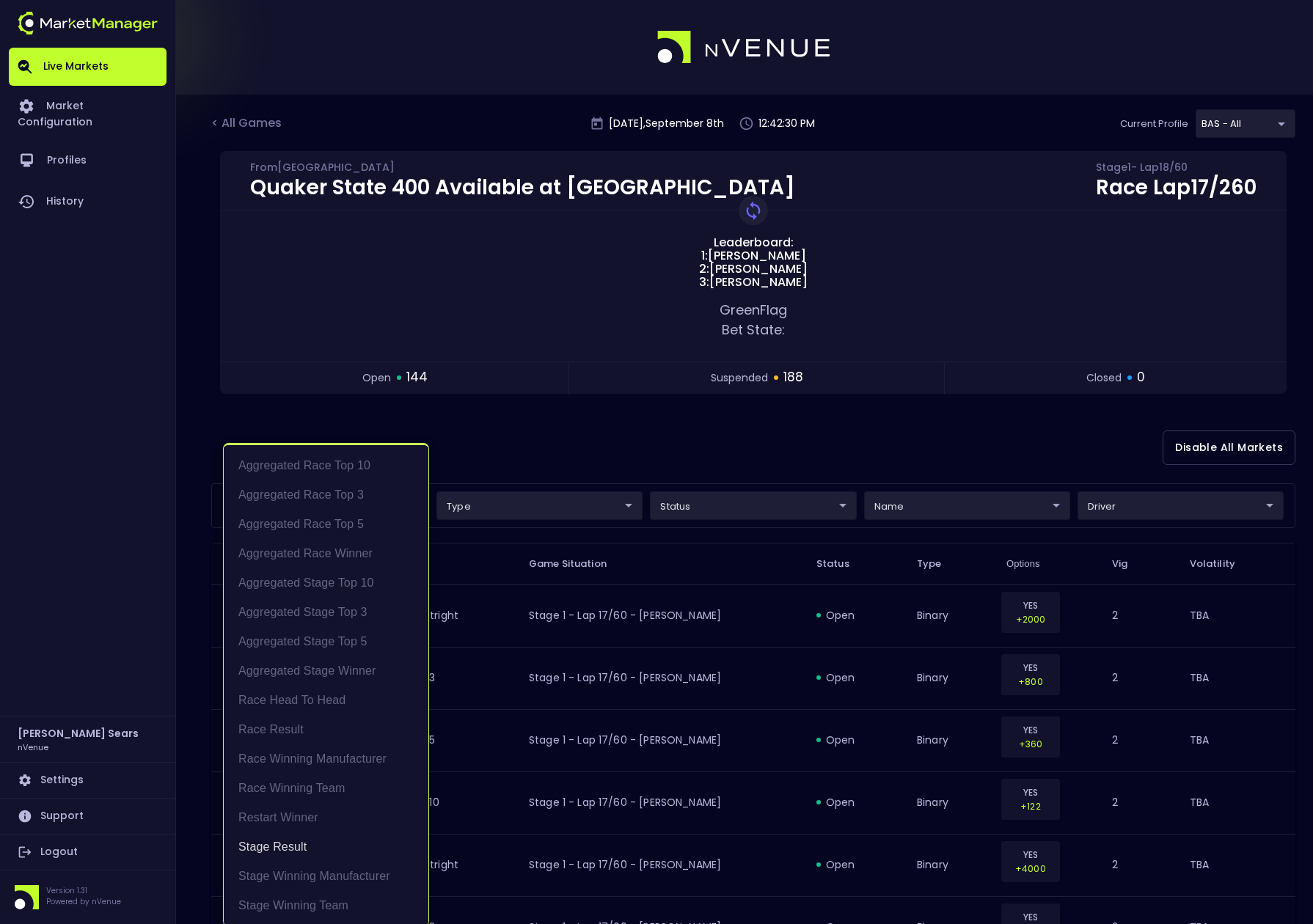
click at [875, 509] on div at bounding box center [656, 462] width 1313 height 924
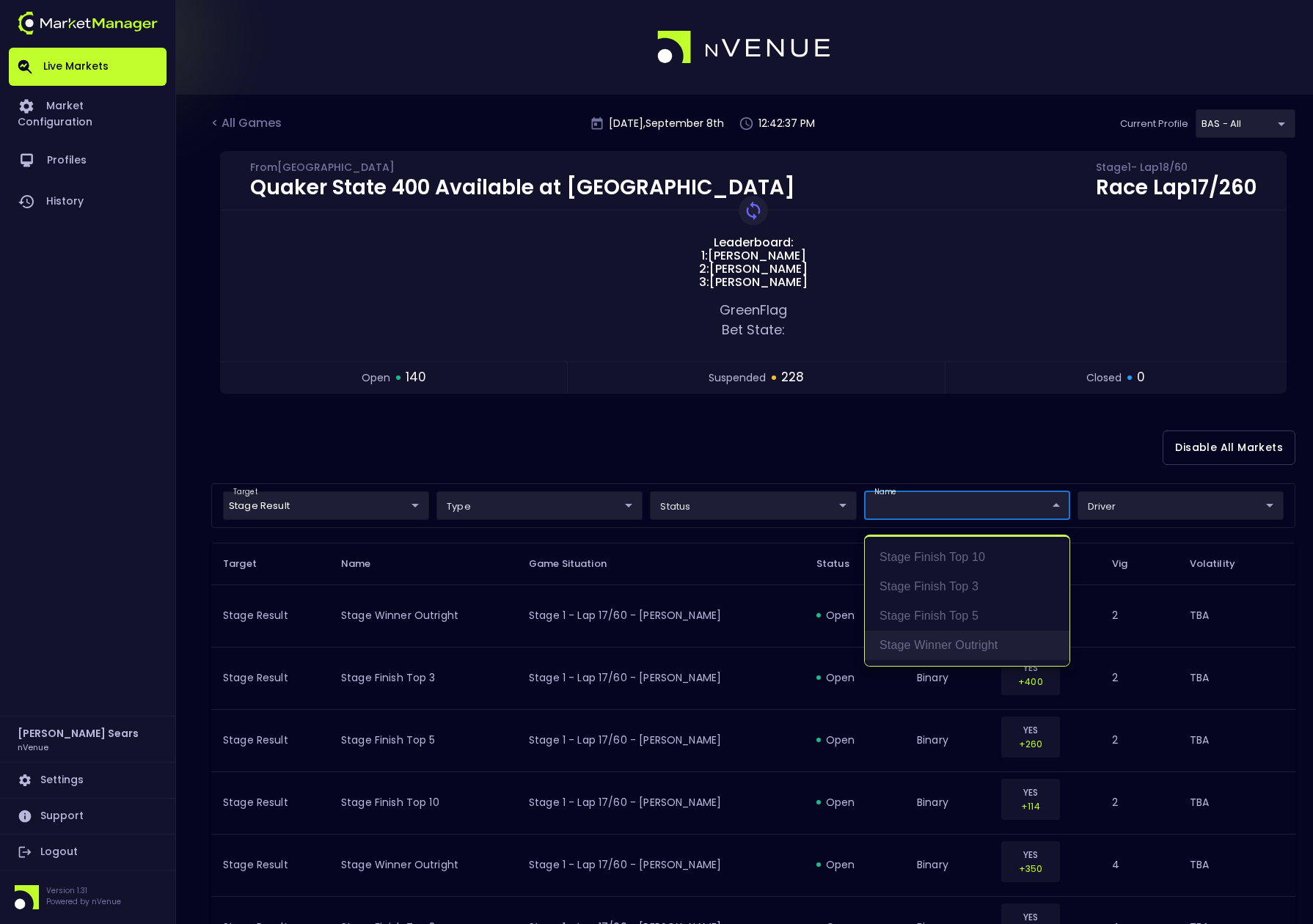
click at [897, 644] on li "Stage Winner Outright" at bounding box center [967, 646] width 205 height 29
type input "binary"
type input "Stage Winner Outright"
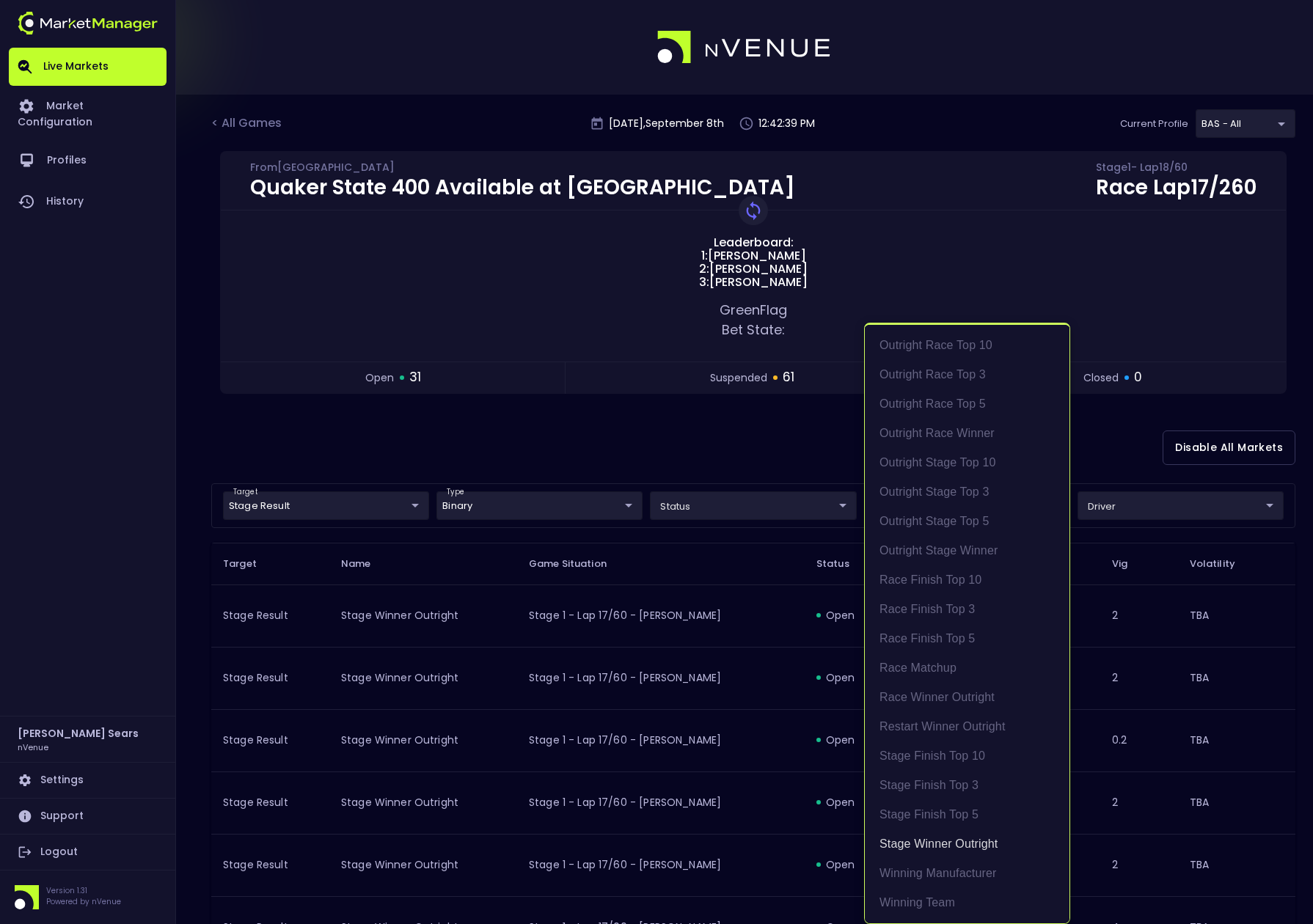
click at [793, 446] on div at bounding box center [656, 462] width 1313 height 924
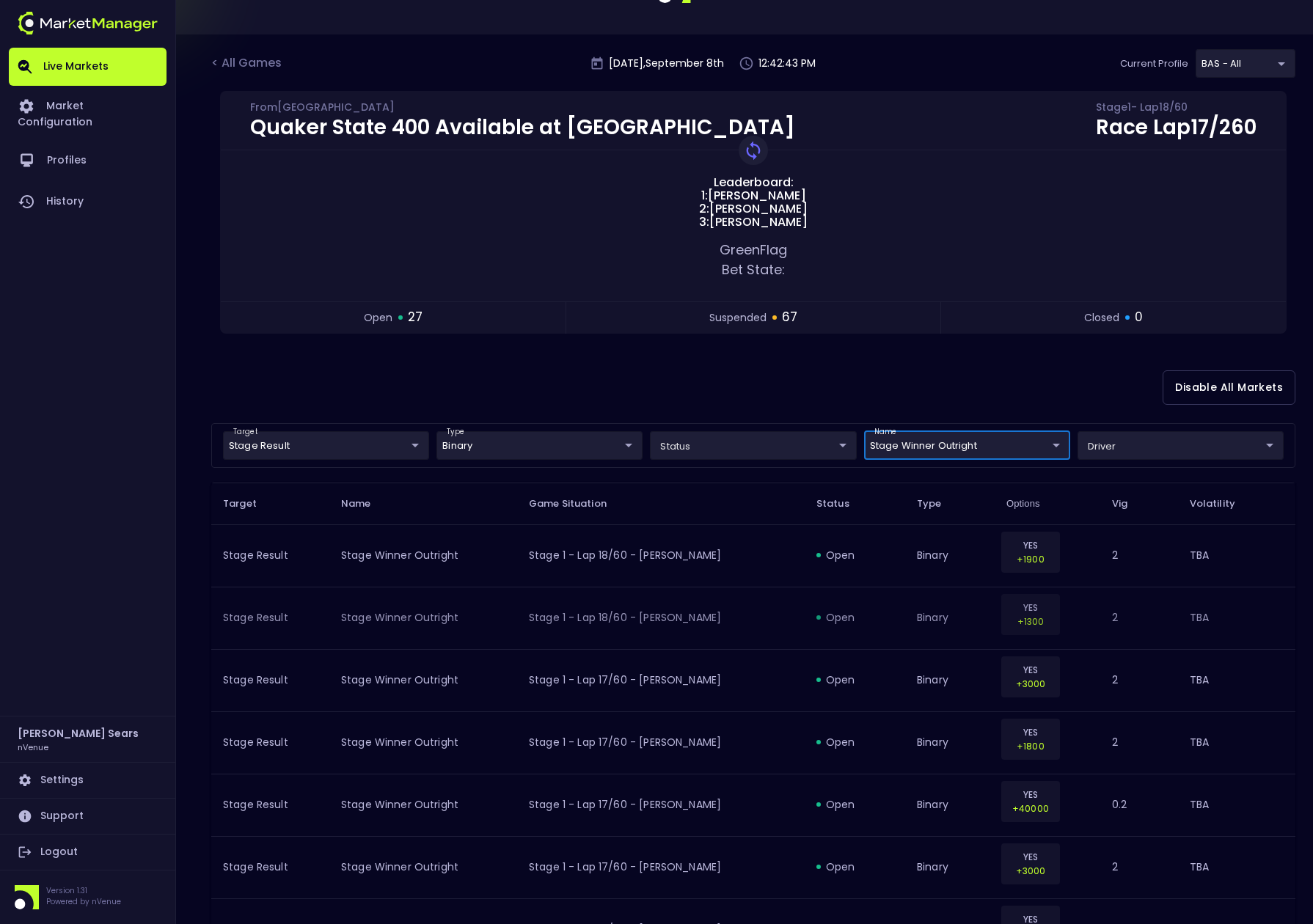
scroll to position [0, 0]
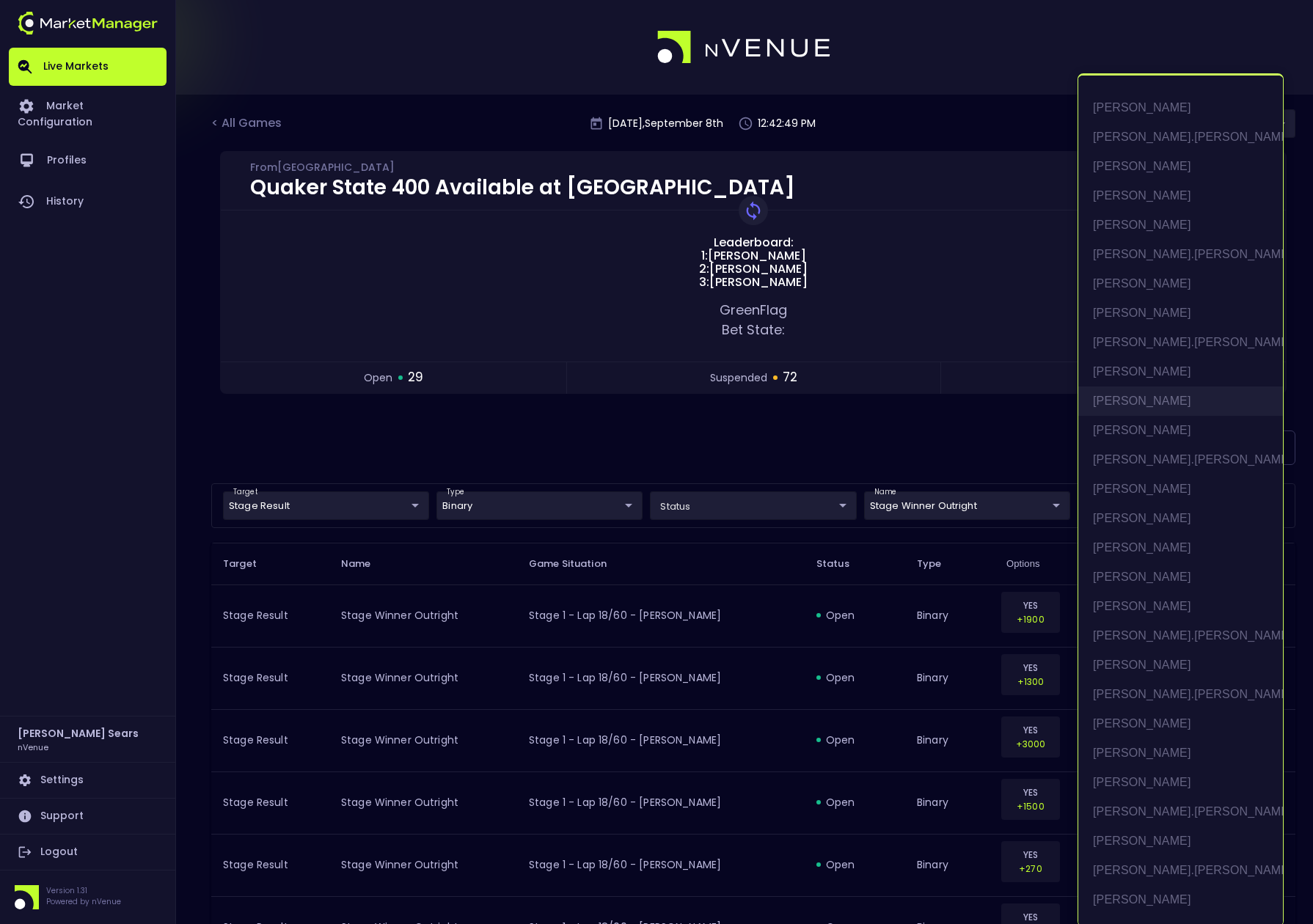
click at [1149, 400] on li "Chase Briscoe" at bounding box center [1181, 402] width 205 height 29
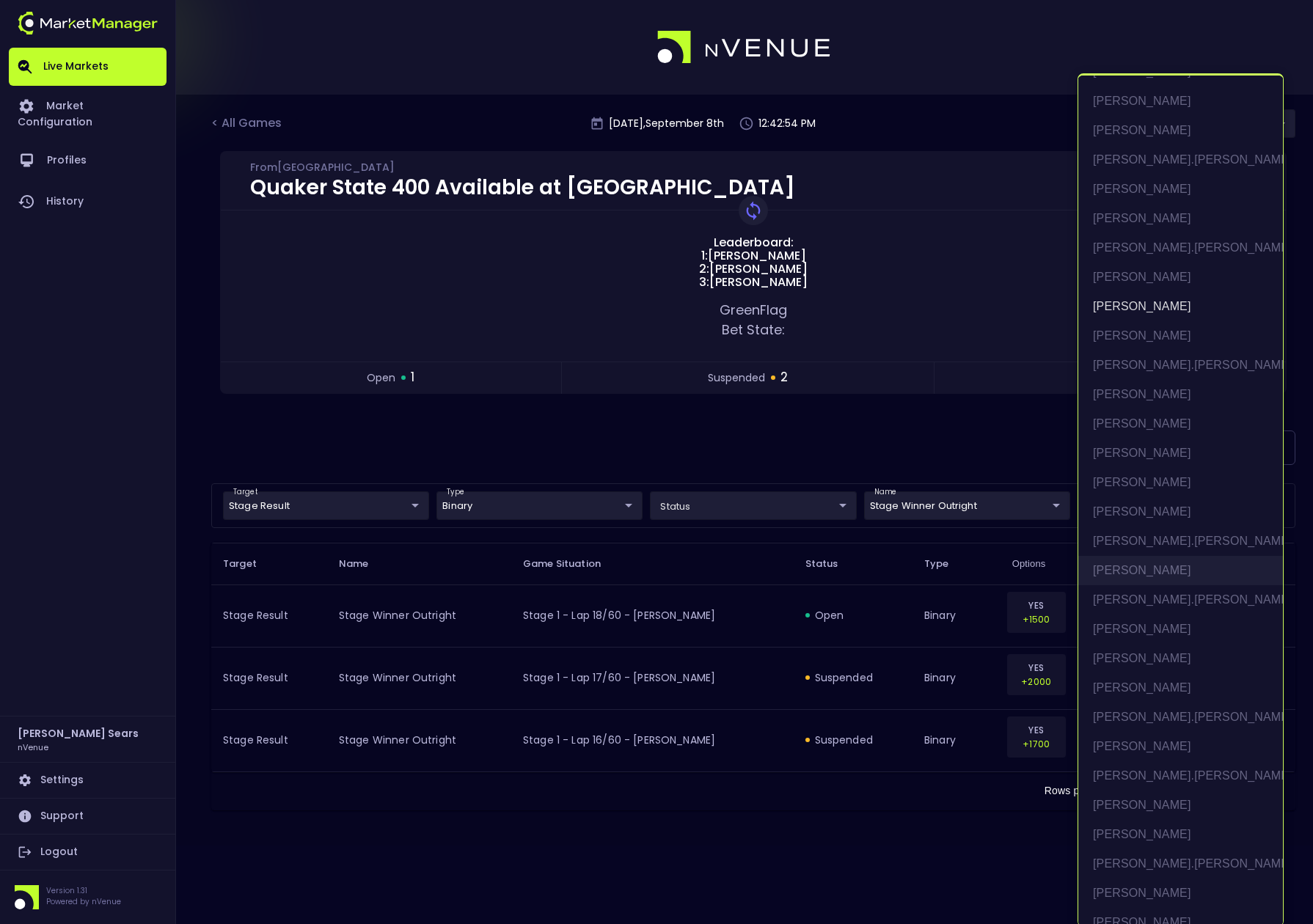
scroll to position [103, 0]
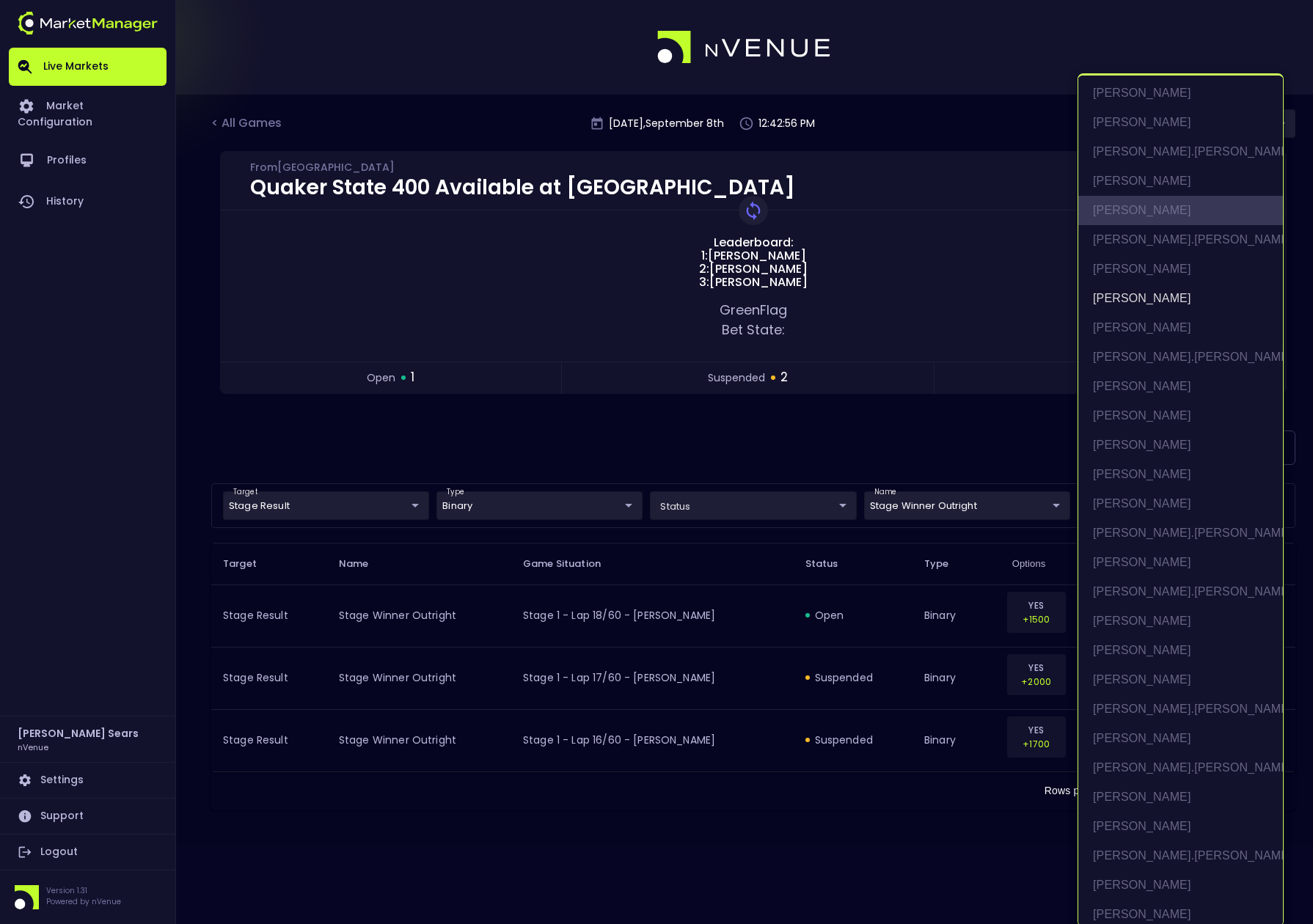
click at [1141, 207] on li "Bubba Wallace" at bounding box center [1181, 211] width 205 height 29
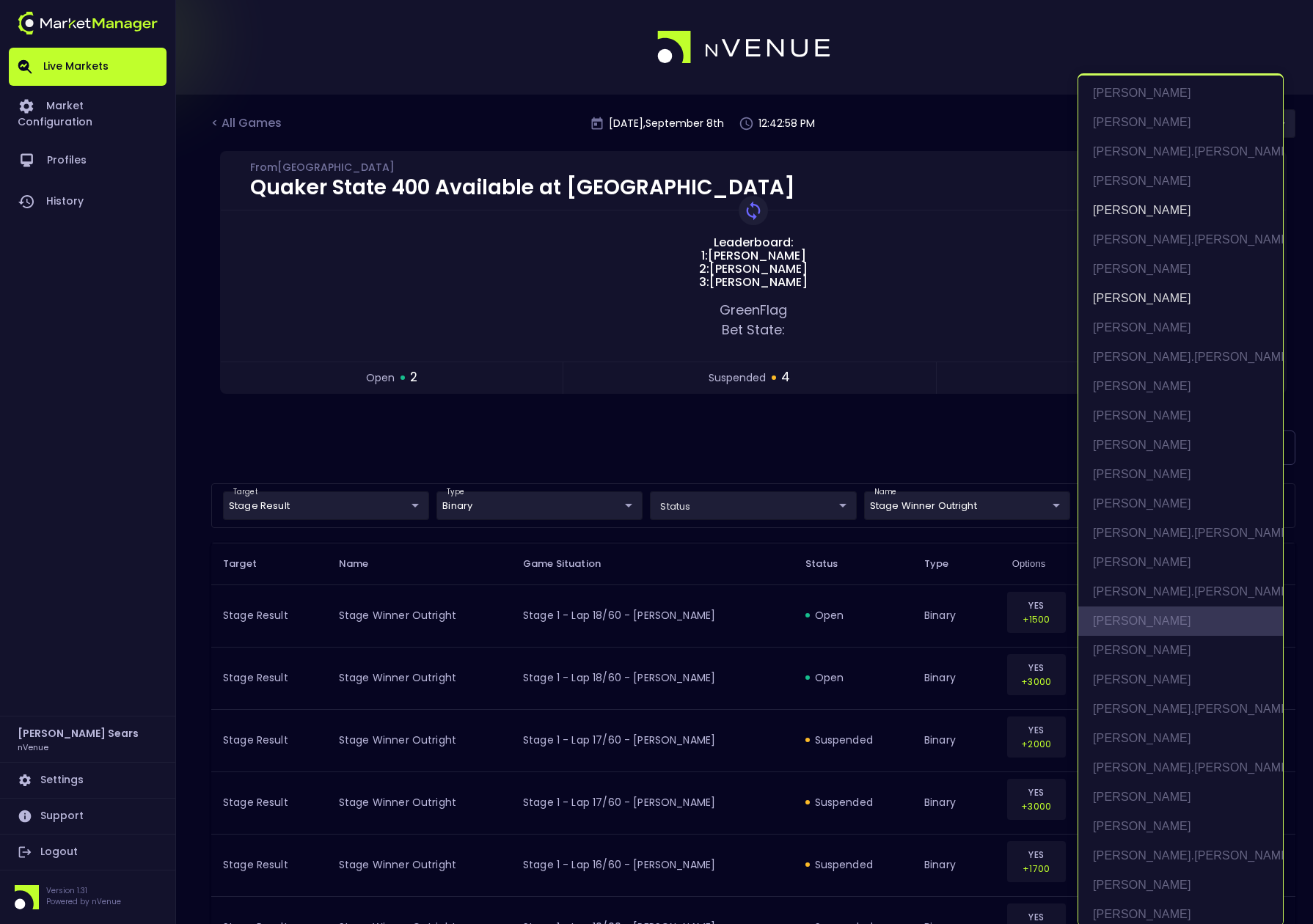
click at [1138, 619] on li "Denny Hamlin" at bounding box center [1181, 621] width 205 height 29
type input "Chase Briscoe,Bubba Wallace,Denny Hamlin"
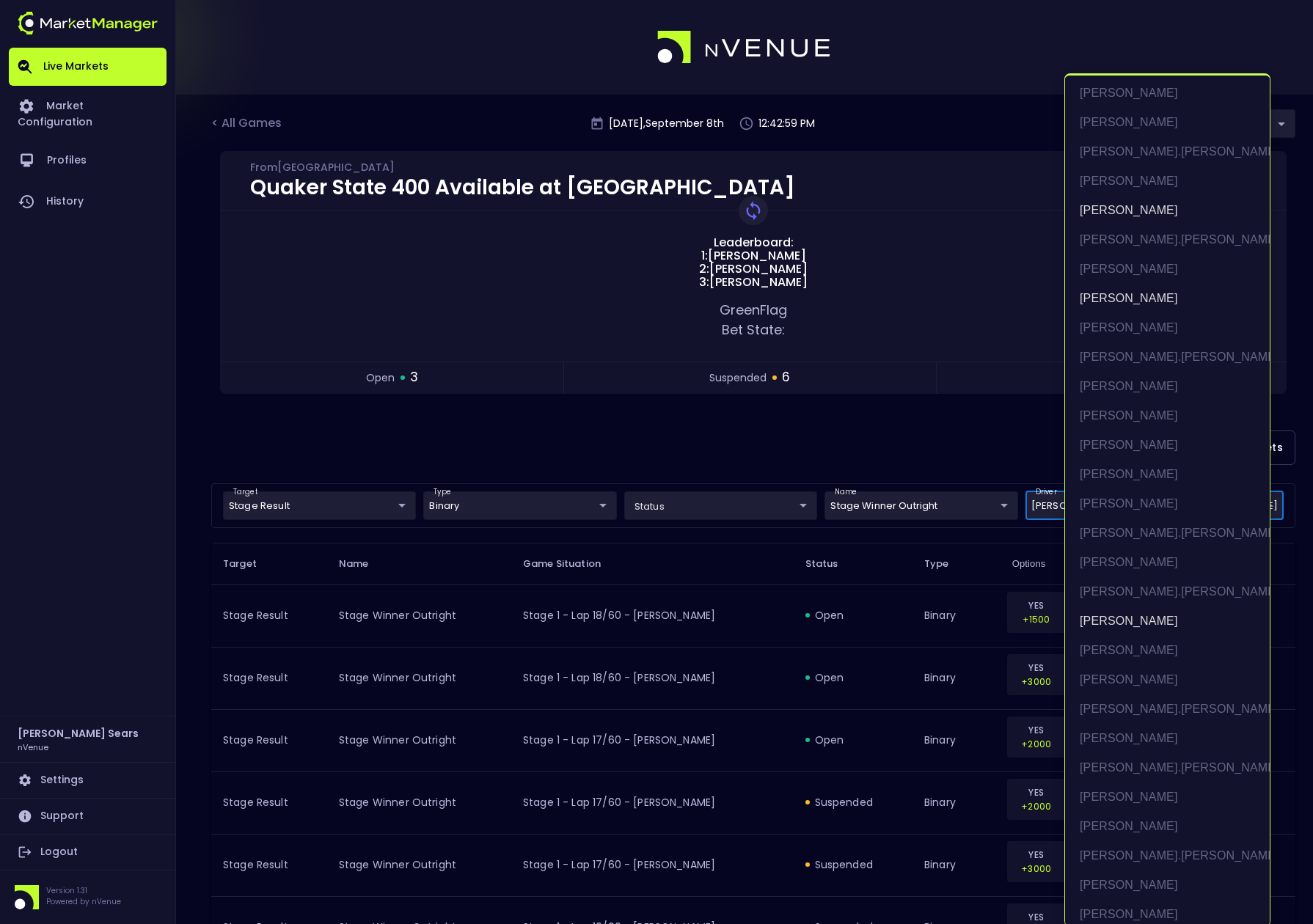
click at [905, 460] on div at bounding box center [656, 462] width 1313 height 924
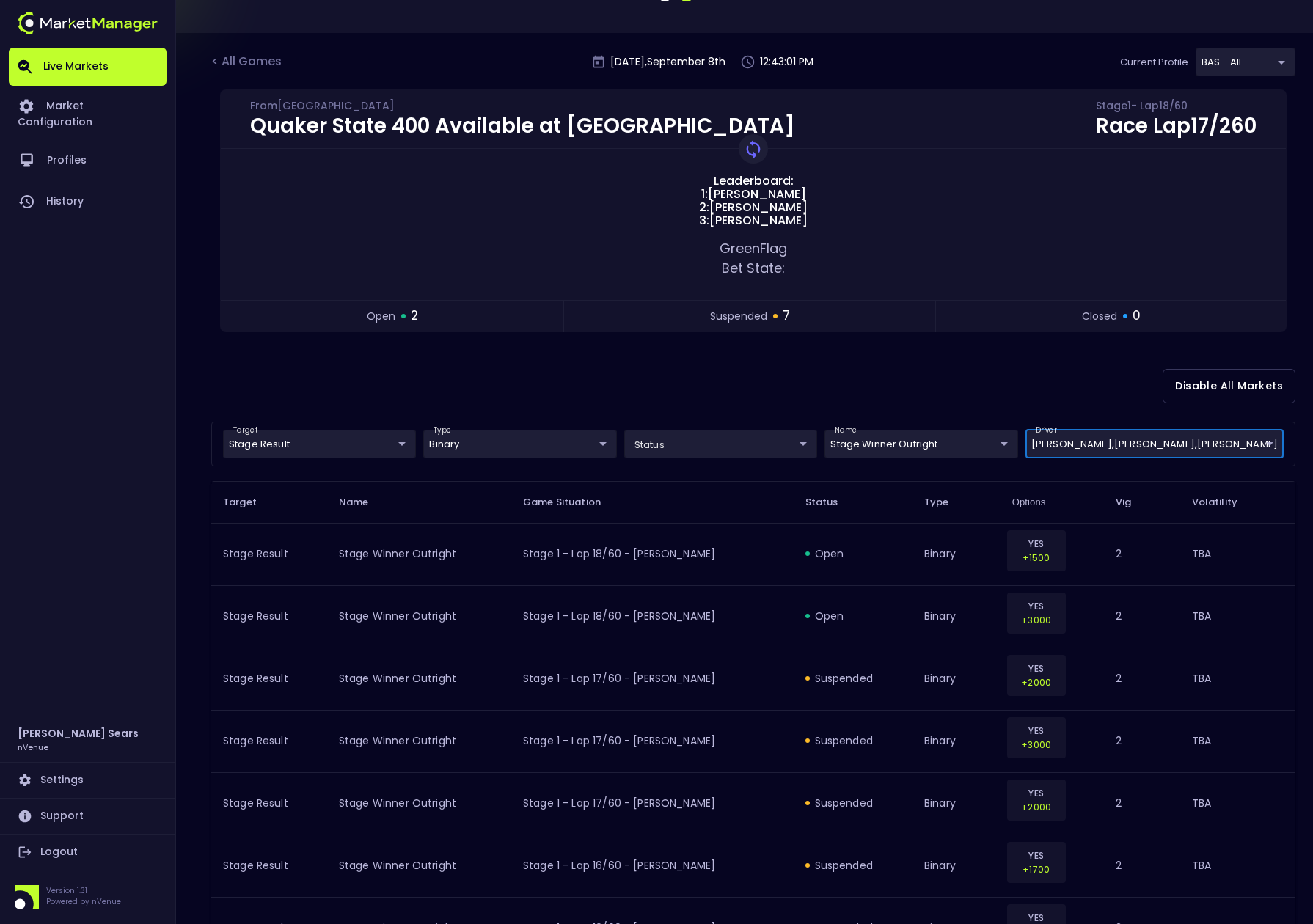
scroll to position [64, 0]
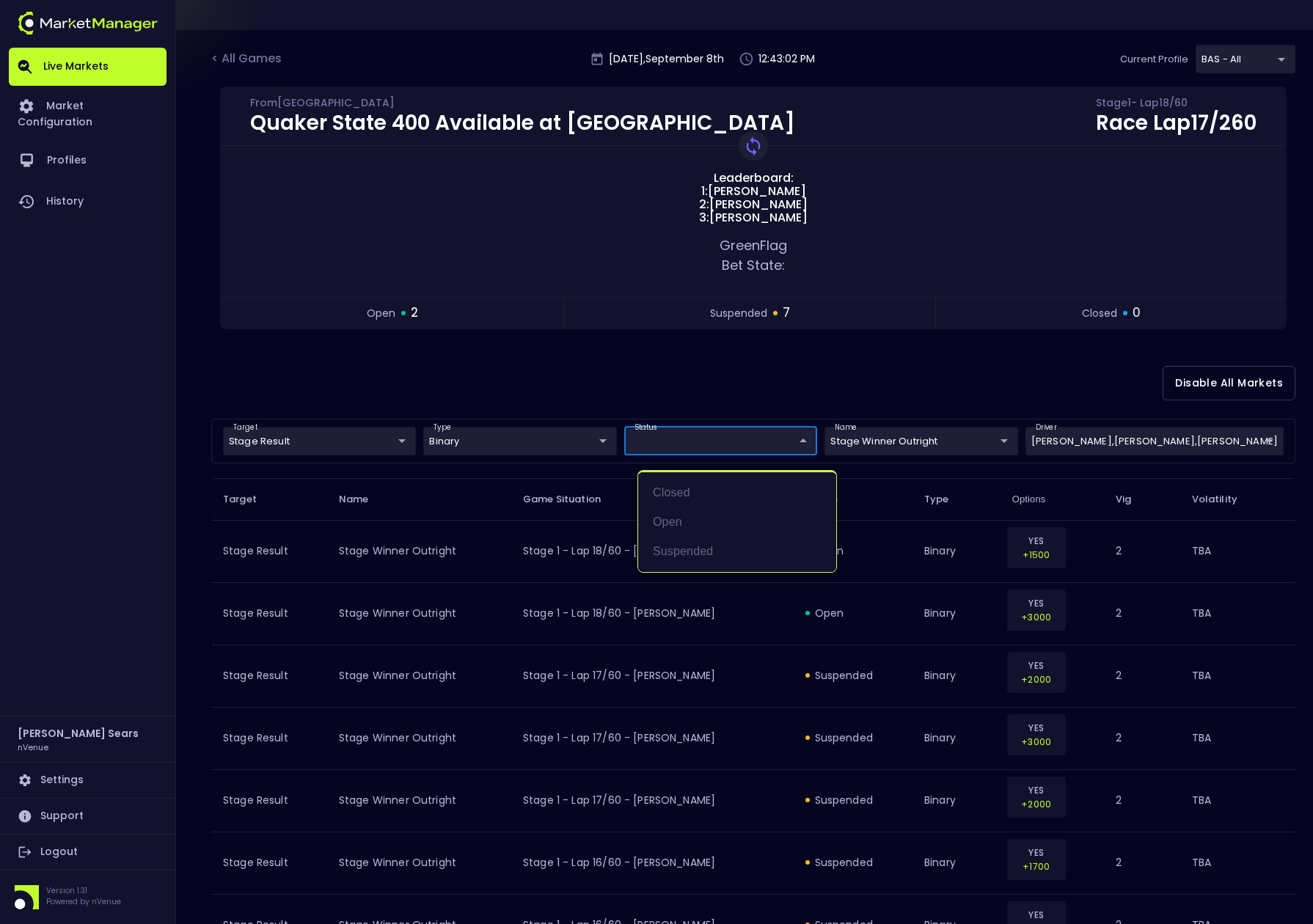
click at [784, 444] on body "Live Markets Market Configuration Profiles History Bruce Sears nVenue Settings …" at bounding box center [656, 545] width 1313 height 1219
click at [678, 522] on li "open" at bounding box center [737, 522] width 198 height 29
type input "open"
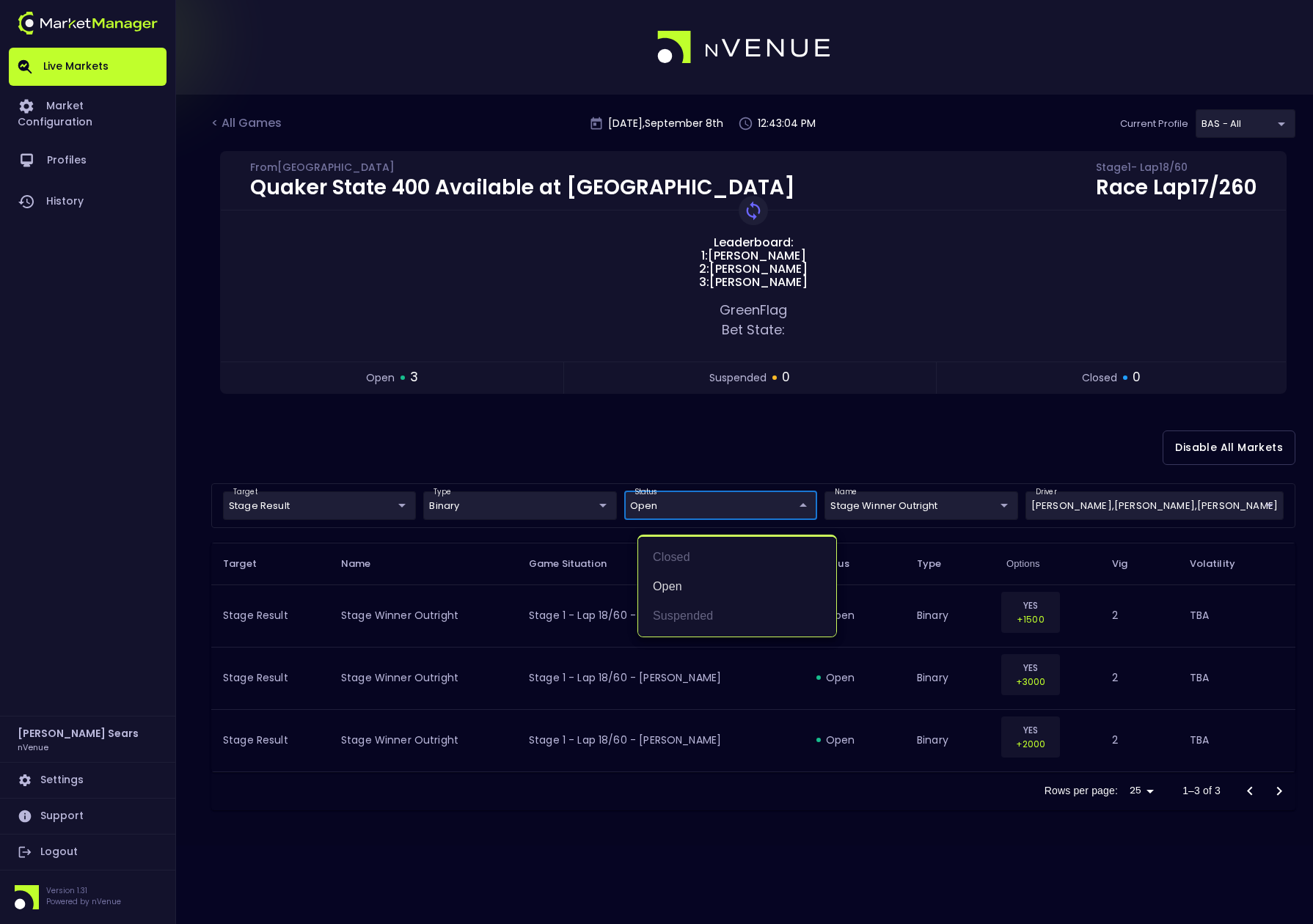
scroll to position [0, 0]
click at [707, 422] on div at bounding box center [656, 462] width 1313 height 924
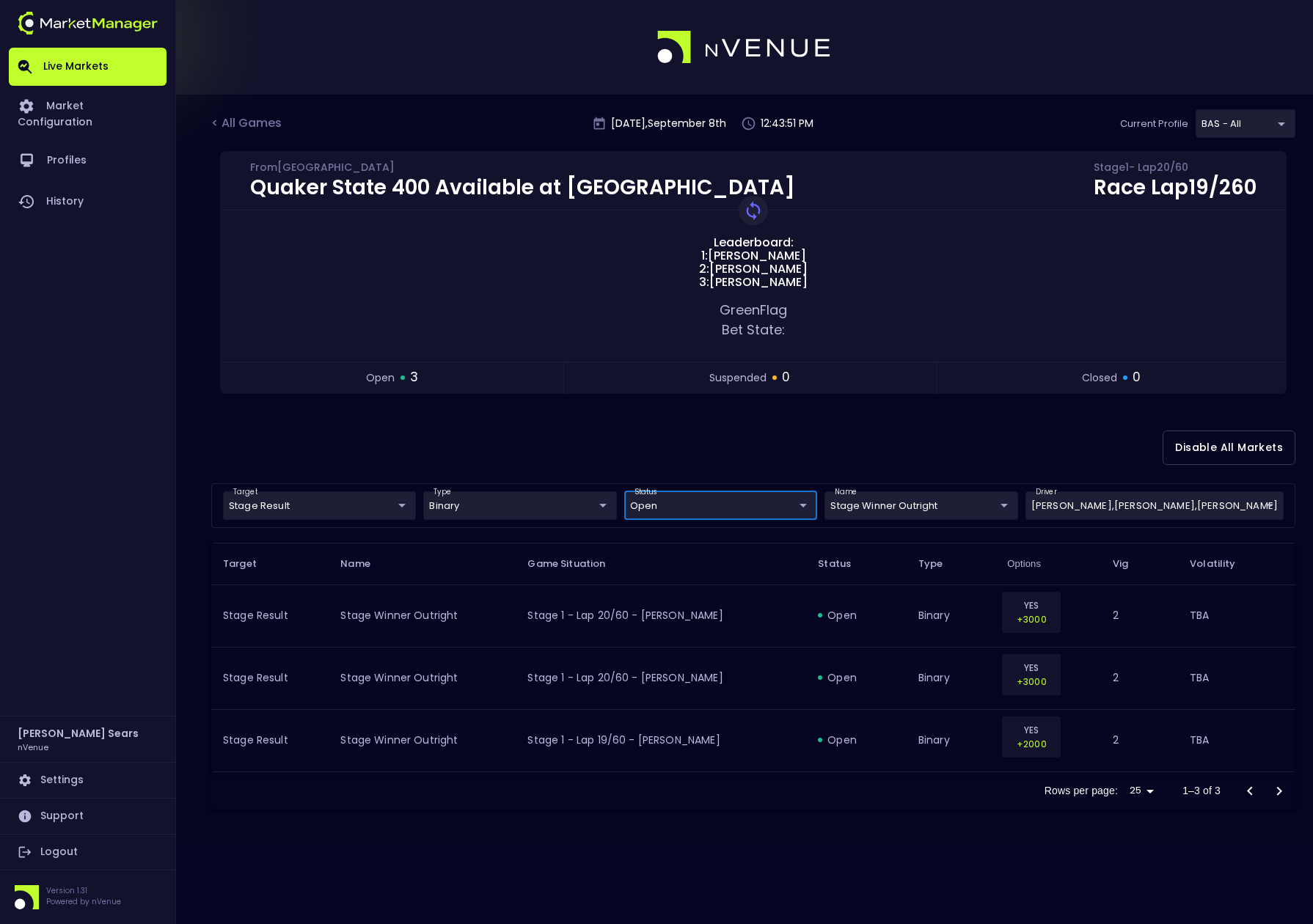
click at [89, 64] on link "Live Markets" at bounding box center [87, 66] width 158 height 38
click at [243, 123] on div "< All Games" at bounding box center [248, 123] width 73 height 19
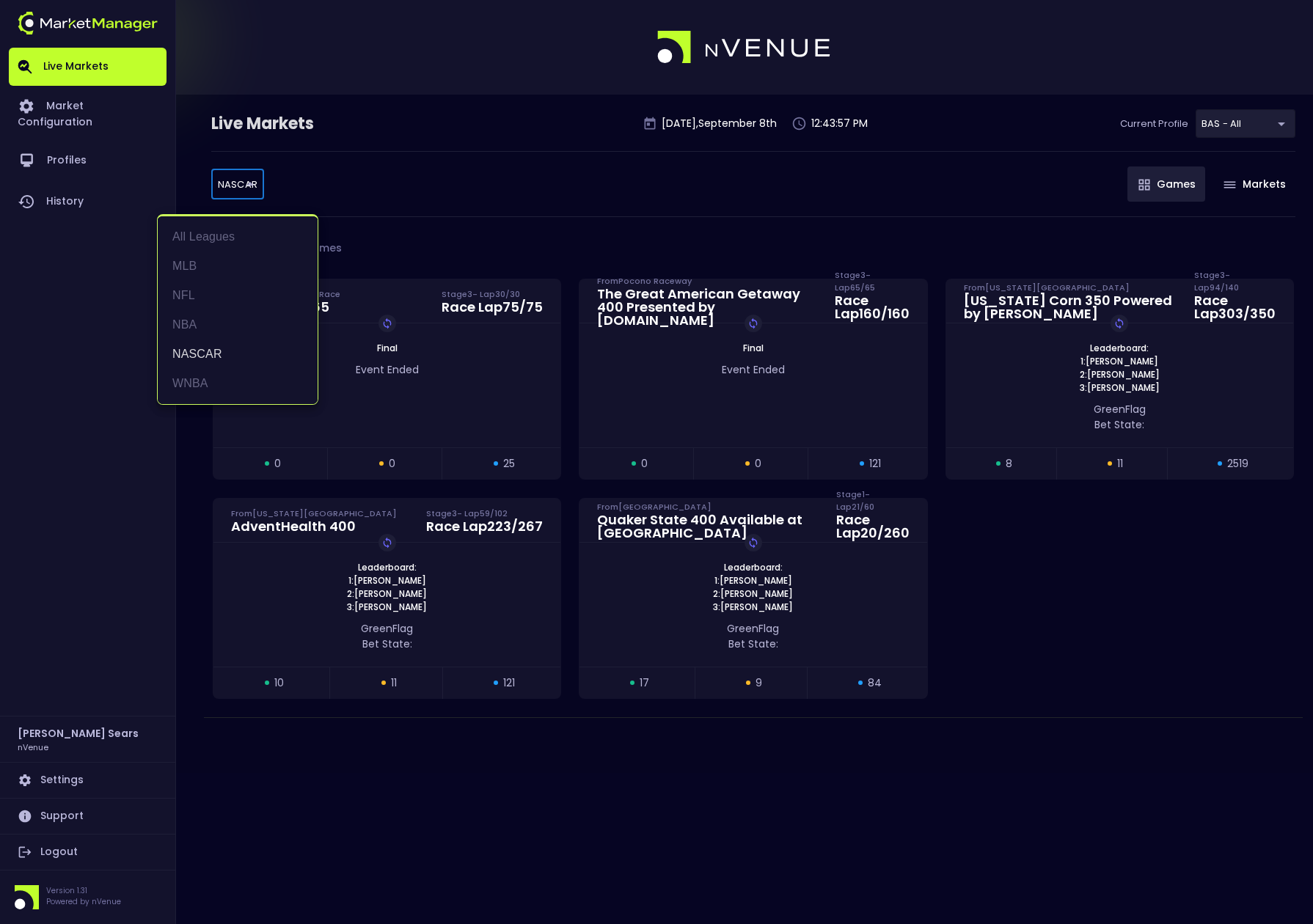
click at [237, 184] on body "Live Markets Market Configuration Profiles History Bruce Sears nVenue Settings …" at bounding box center [656, 462] width 1313 height 924
click at [202, 263] on li "MLB" at bounding box center [238, 266] width 160 height 29
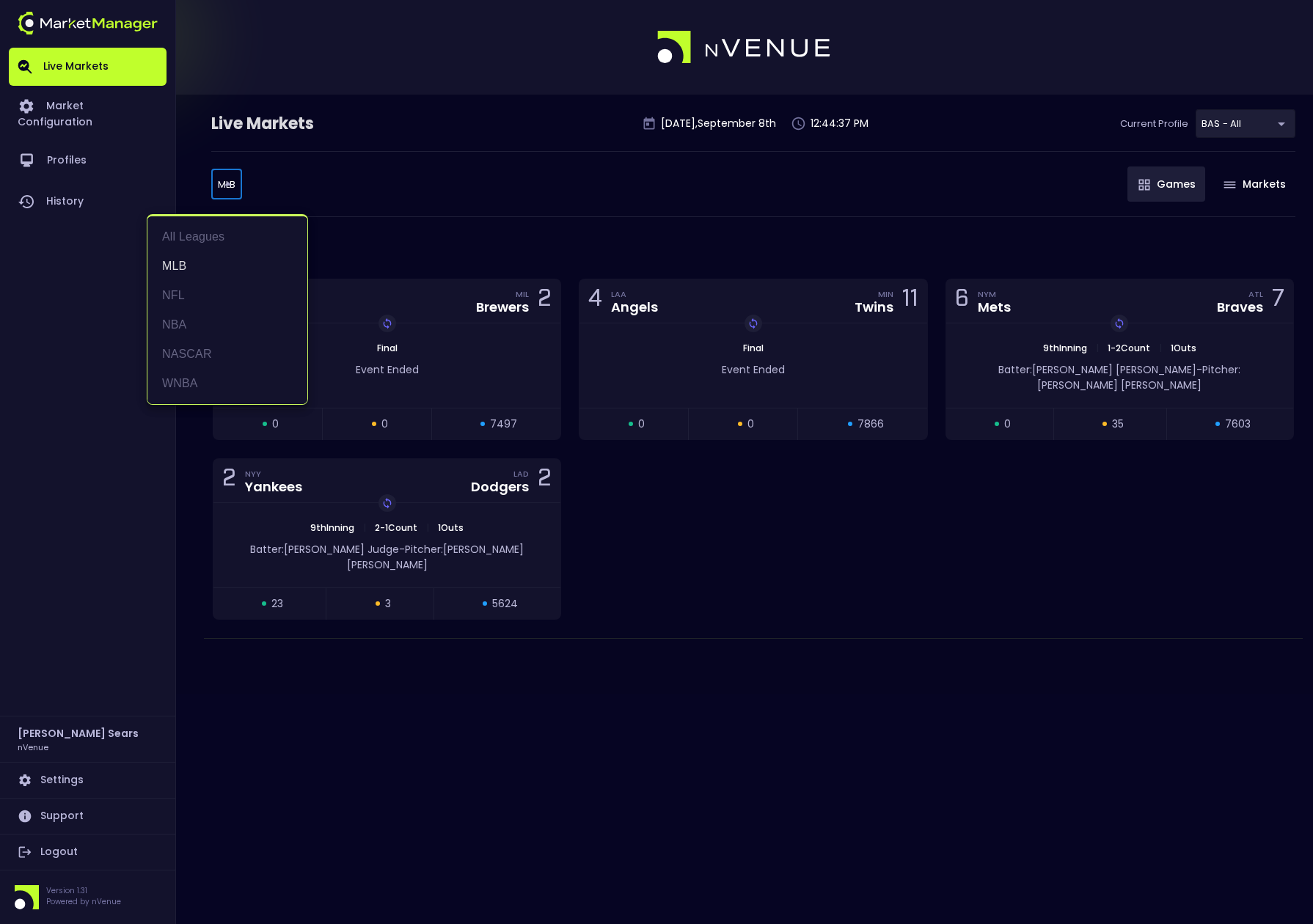
click at [230, 186] on body "Live Markets Market Configuration Profiles History Bruce Sears nVenue Settings …" at bounding box center [656, 462] width 1313 height 924
click at [171, 294] on li "NFL" at bounding box center [228, 295] width 160 height 29
type input "NFL"
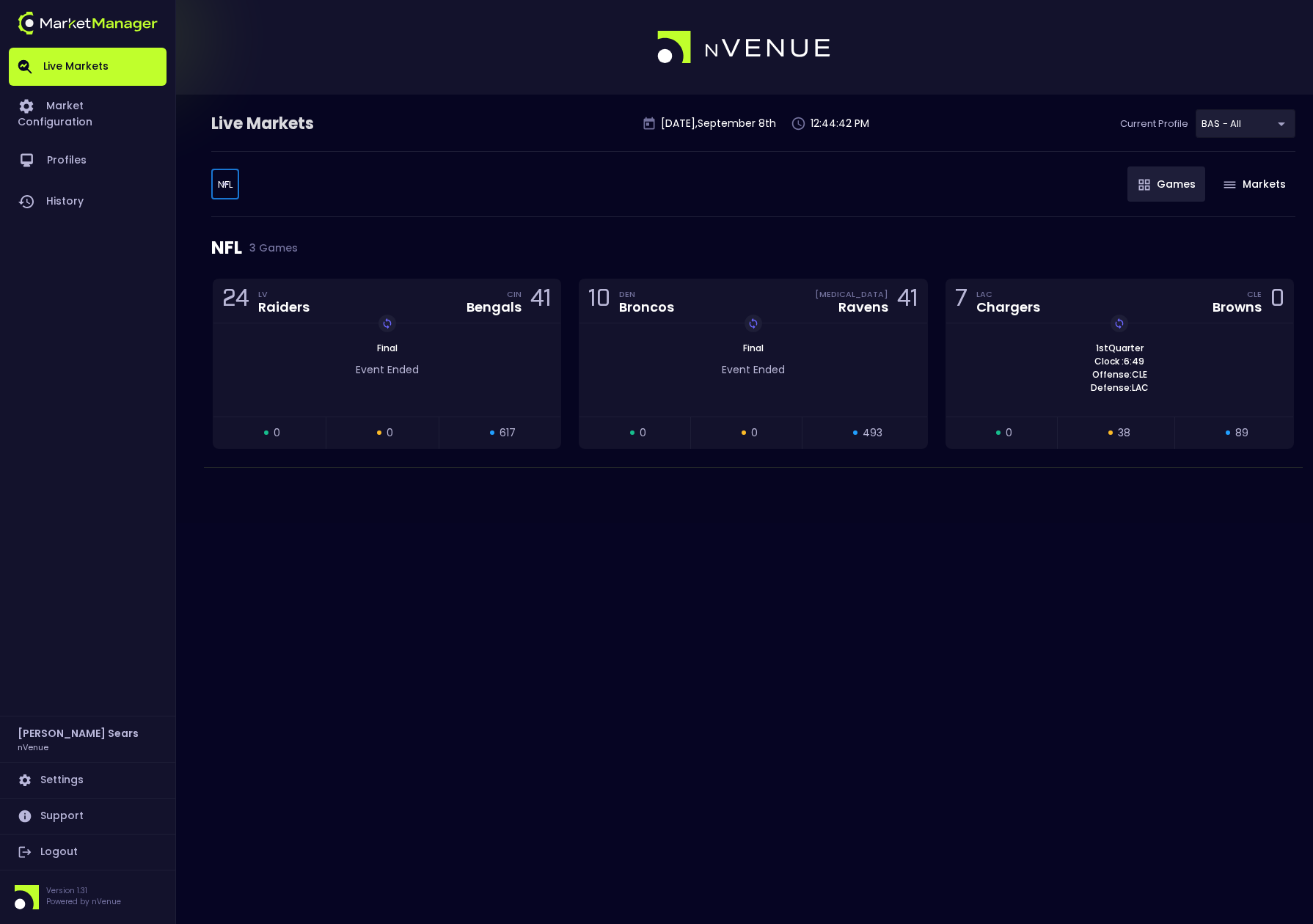
click at [420, 241] on div "NFL 3 Games" at bounding box center [754, 247] width 1084 height 61
click at [974, 373] on div "1st Quarter Clock : 6:49 Offense: CLE Defense: LAC Replay Game" at bounding box center [1119, 368] width 347 height 53
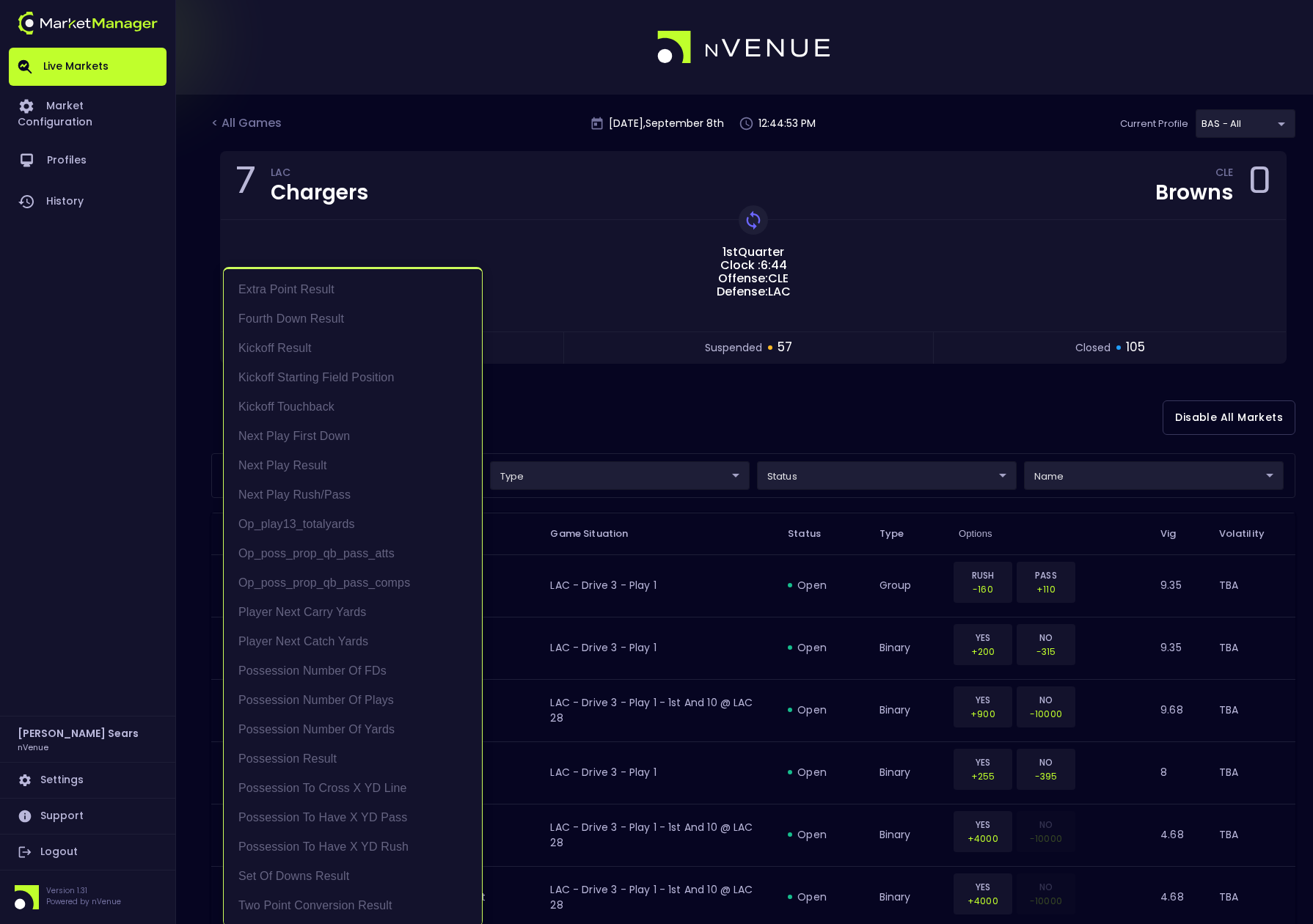
click at [559, 424] on div at bounding box center [656, 462] width 1313 height 924
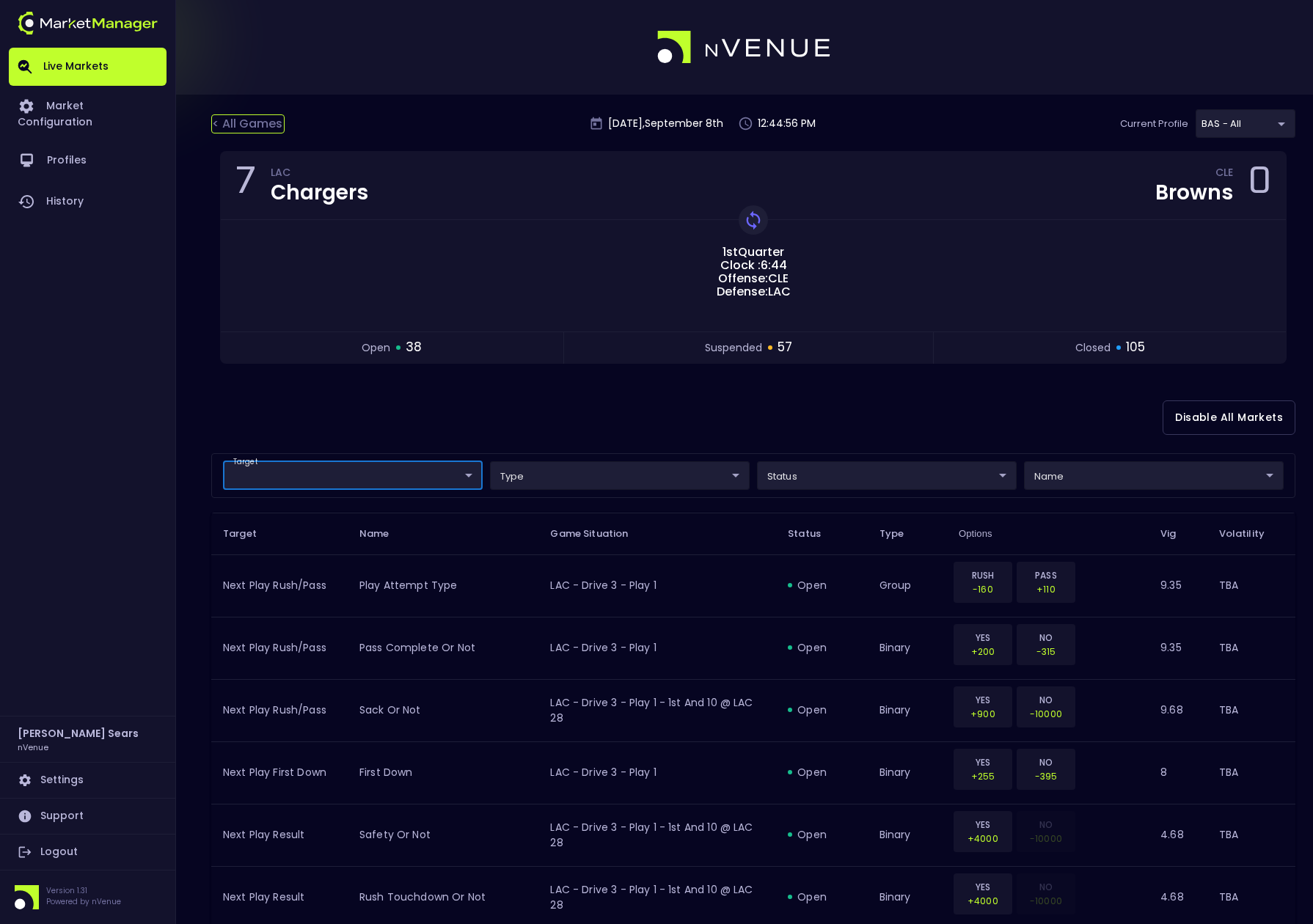
click at [245, 127] on div "< All Games" at bounding box center [248, 123] width 73 height 19
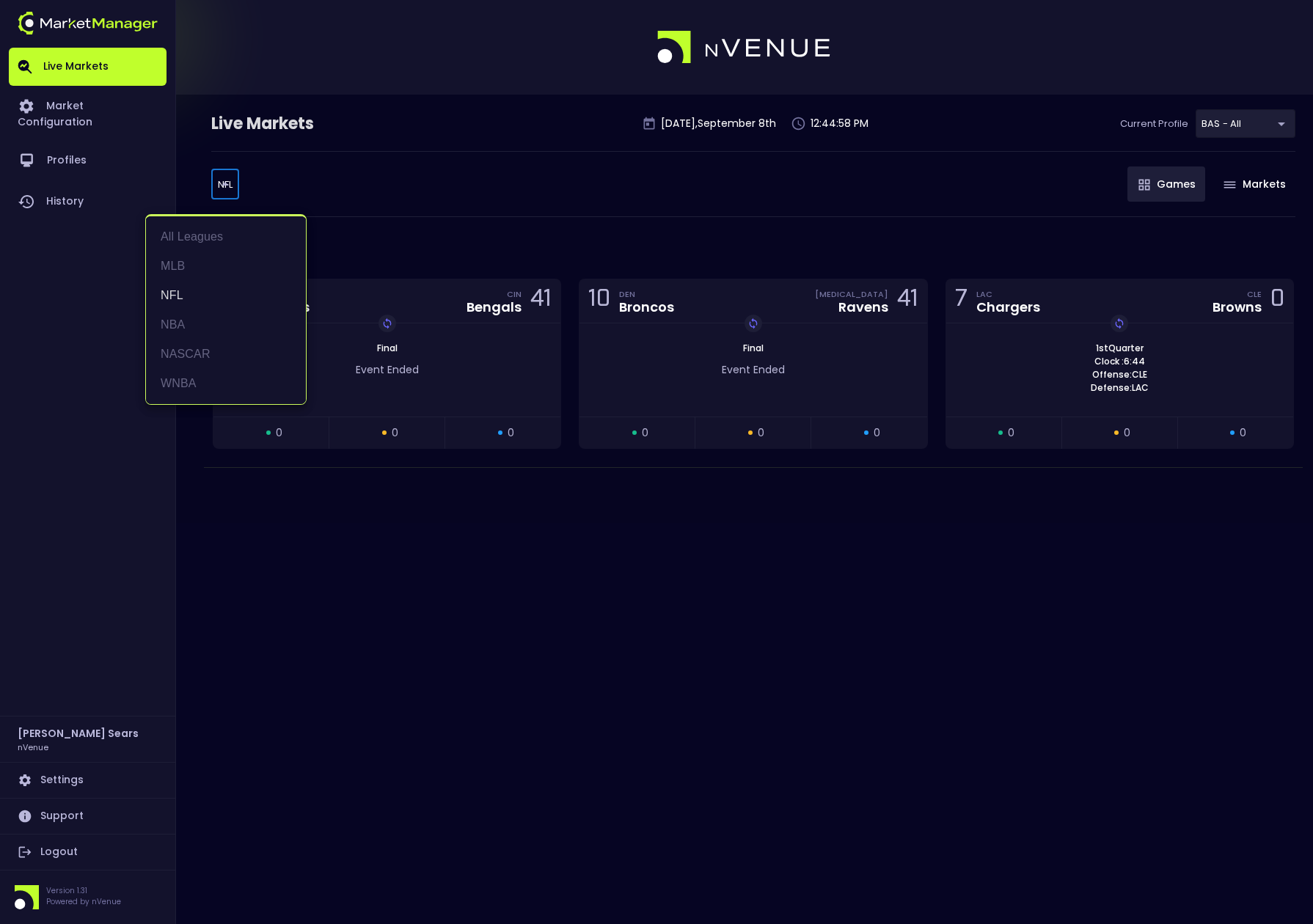
click at [229, 184] on body "Live Markets Market Configuration Profiles History Bruce Sears nVenue Settings …" at bounding box center [656, 462] width 1313 height 924
click at [208, 231] on li "All Leagues" at bounding box center [226, 237] width 160 height 29
type input "all leagues"
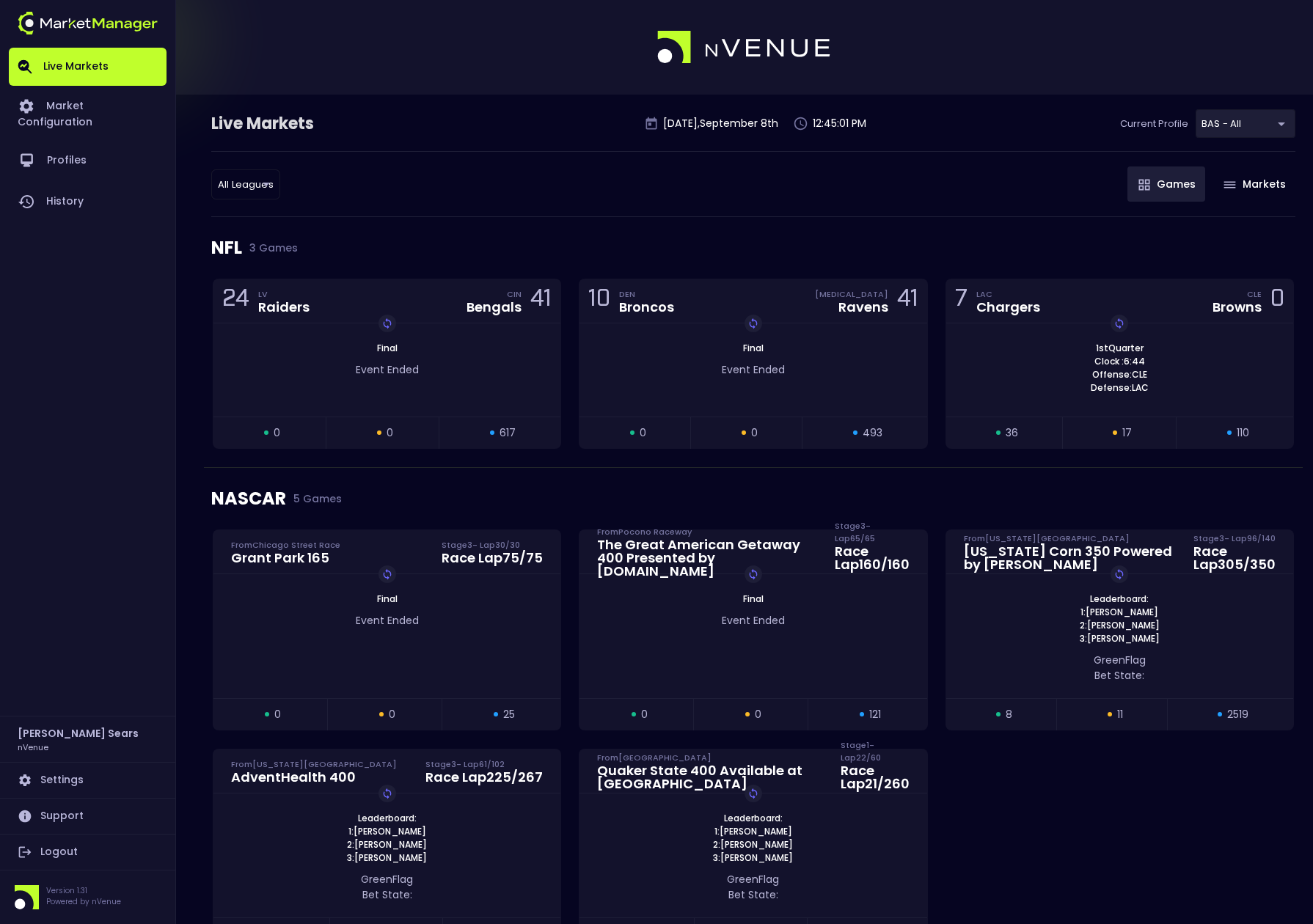
click at [440, 223] on div "NFL 3 Games" at bounding box center [754, 247] width 1084 height 61
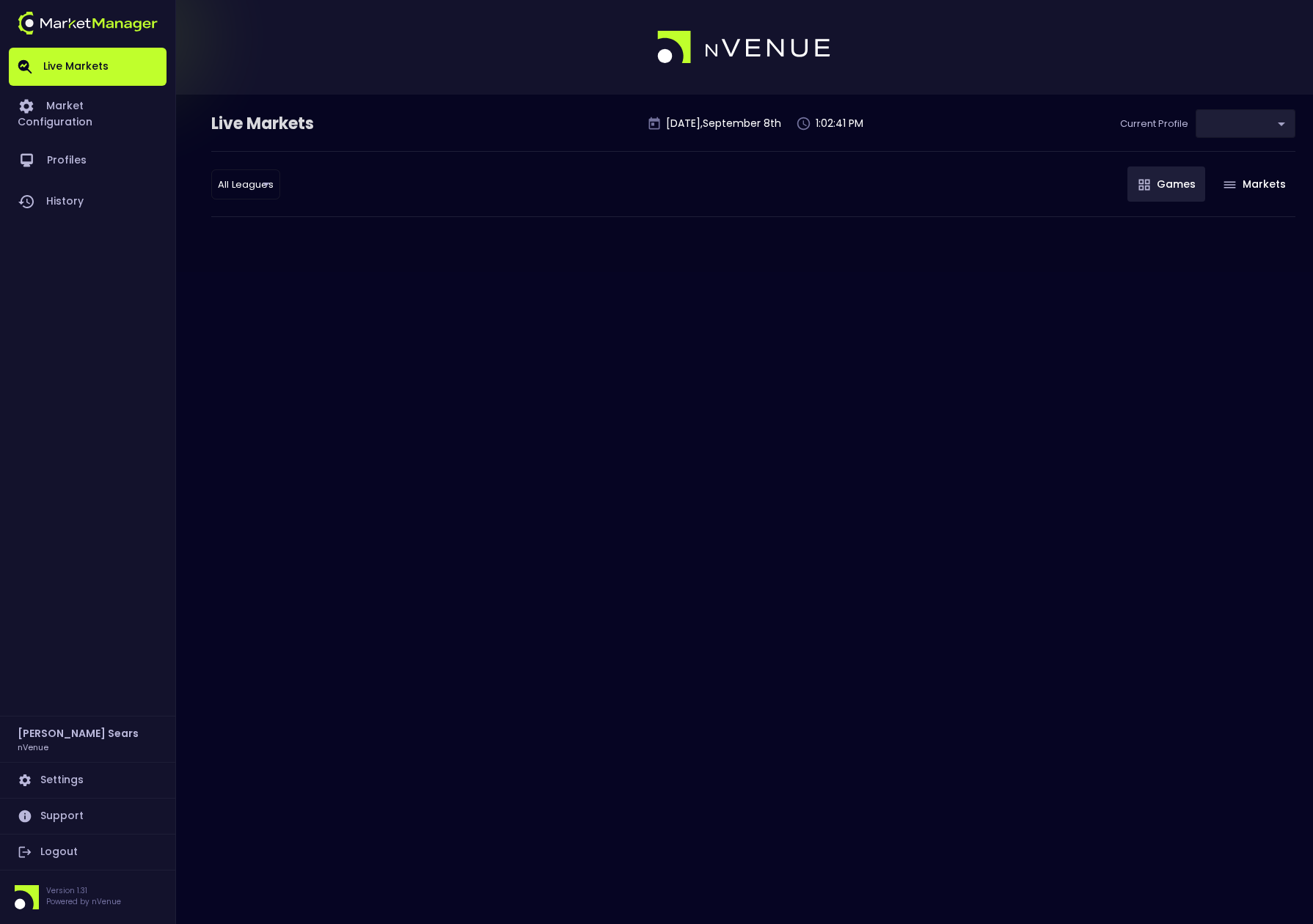
type input "0d810fa5-e353-4d9c-b11d-31f095cae871"
